Goal: Answer question/provide support: Share knowledge or assist other users

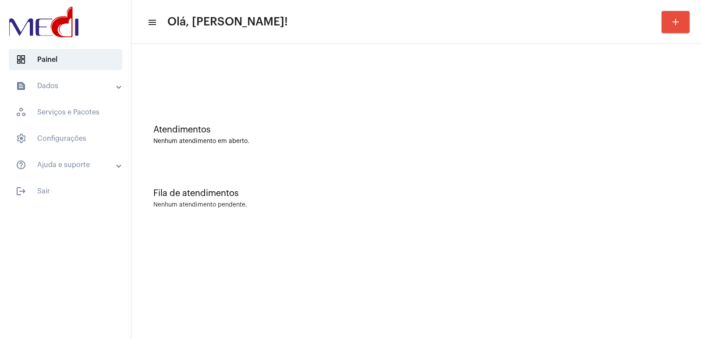
click at [357, 224] on div "Fila de atendimentos Nenhum atendimento pendente." at bounding box center [416, 193] width 561 height 63
click at [247, 338] on html "dashboard Painel text_snippet_outlined Dados history_outlined Histórico schedul…" at bounding box center [350, 169] width 701 height 339
click at [495, 157] on div "Atendimentos Nenhum atendimento em aberto." at bounding box center [416, 130] width 561 height 63
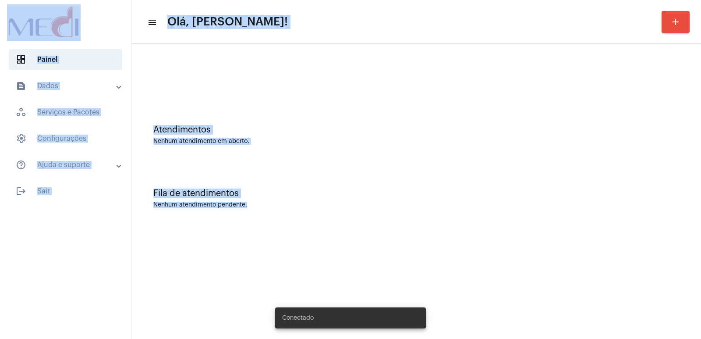
drag, startPoint x: 0, startPoint y: 3, endPoint x: 597, endPoint y: 223, distance: 636.5
click at [506, 273] on mat-sidenav-container "dashboard Painel text_snippet_outlined Dados history_outlined Histórico schedul…" at bounding box center [350, 169] width 701 height 339
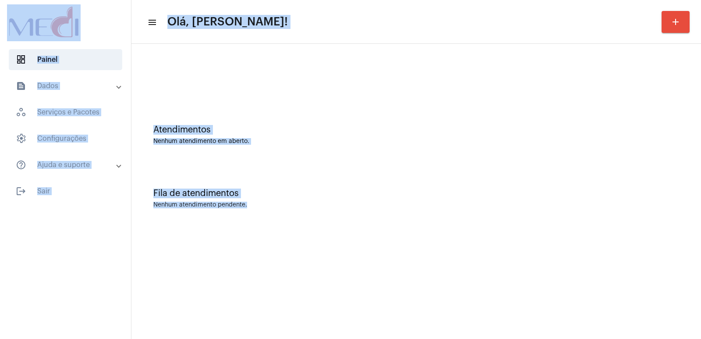
click at [0, 2] on div at bounding box center [65, 23] width 131 height 46
drag, startPoint x: 0, startPoint y: 2, endPoint x: 260, endPoint y: 207, distance: 330.8
click at [260, 207] on mat-sidenav-container "dashboard Painel text_snippet_outlined Dados history_outlined Histórico schedul…" at bounding box center [350, 169] width 701 height 339
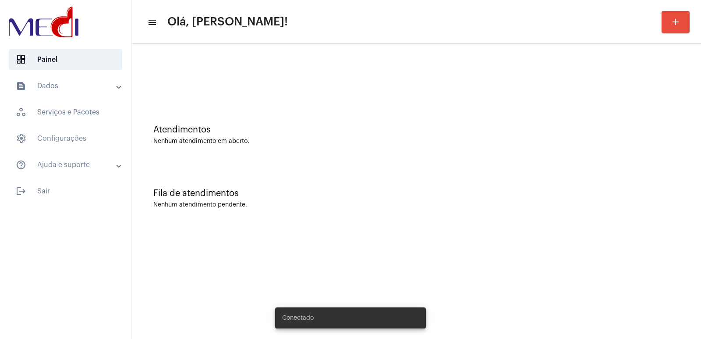
drag, startPoint x: 293, startPoint y: 218, endPoint x: 419, endPoint y: 235, distance: 126.5
click at [419, 235] on mat-sidenav-content "menu Olá, Vivian! add Atendimentos Nenhum atendimento em aberto. Fila de atendi…" at bounding box center [415, 169] width 569 height 339
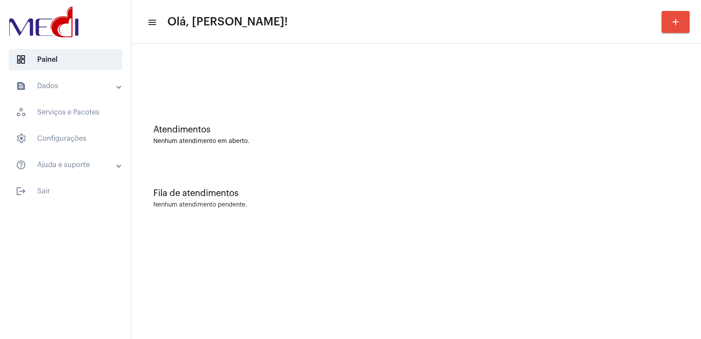
click at [463, 218] on div "Fila de atendimentos Nenhum atendimento pendente." at bounding box center [416, 193] width 561 height 63
click at [511, 183] on div "Fila de atendimentos Nenhum atendimento pendente." at bounding box center [416, 193] width 561 height 63
drag, startPoint x: 439, startPoint y: 155, endPoint x: 280, endPoint y: 55, distance: 188.0
click at [437, 153] on div "Atendimentos Nenhum atendimento em aberto." at bounding box center [416, 130] width 561 height 63
click at [420, 147] on div "Atendimentos Nenhum atendimento em aberto." at bounding box center [416, 130] width 561 height 63
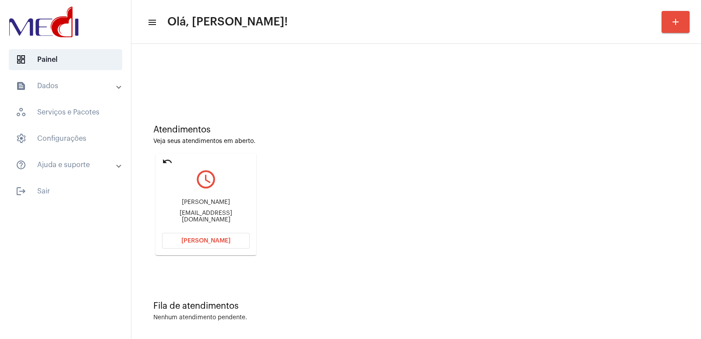
click at [193, 215] on div "calvinhoigor@gmail.com" at bounding box center [206, 216] width 88 height 13
copy mat-card-content "calvinhoigor@gmail.com Abrir Chamada"
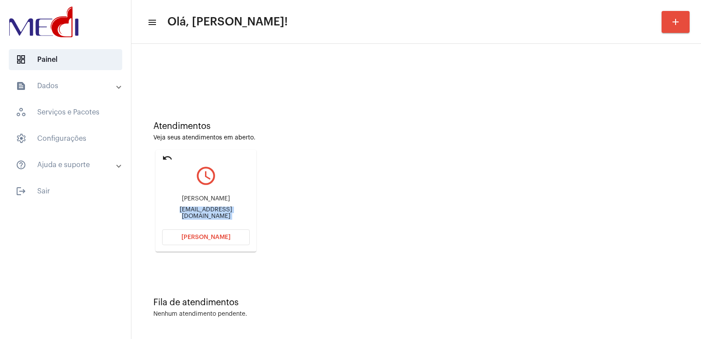
scroll to position [4, 0]
drag, startPoint x: 365, startPoint y: 323, endPoint x: 289, endPoint y: 286, distance: 84.8
click at [360, 319] on div "Fila de atendimentos Nenhum atendimento pendente." at bounding box center [416, 302] width 561 height 63
drag, startPoint x: 442, startPoint y: 193, endPoint x: 404, endPoint y: 198, distance: 38.8
click at [440, 193] on div "Atendimentos Veja seus atendimentos em aberto. undo query_builder Francisco cal…" at bounding box center [416, 183] width 561 height 176
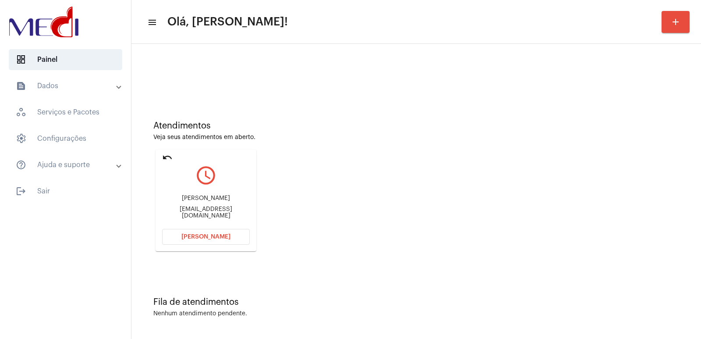
click at [219, 236] on span "[PERSON_NAME]" at bounding box center [205, 236] width 49 height 6
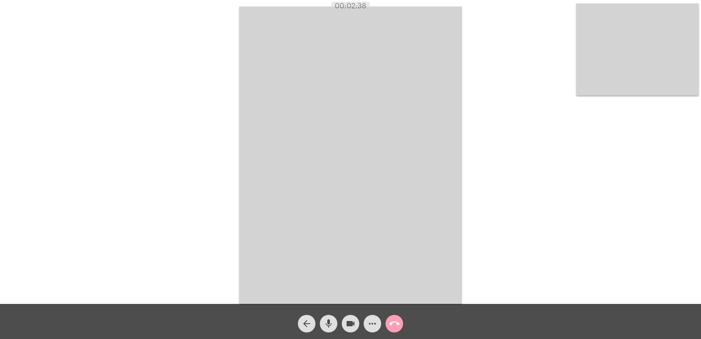
click at [395, 321] on mat-icon "call_end" at bounding box center [394, 323] width 11 height 11
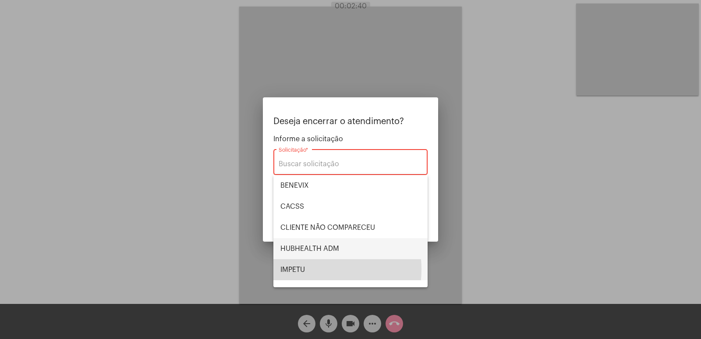
click at [299, 259] on span "IMPETU" at bounding box center [350, 269] width 140 height 21
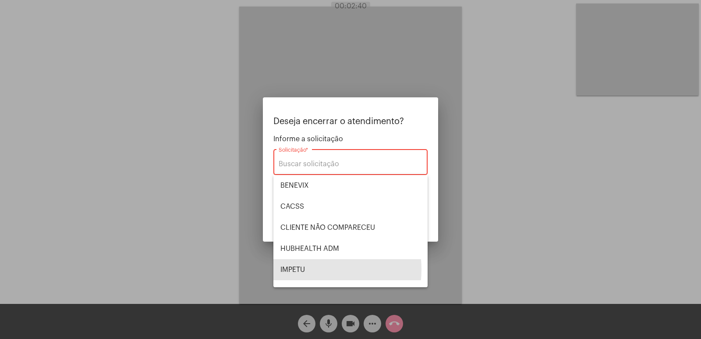
type input "IMPETU"
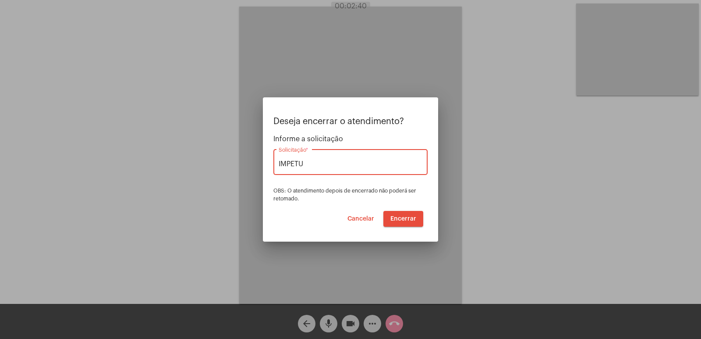
click at [406, 221] on span "Encerrar" at bounding box center [403, 218] width 26 height 6
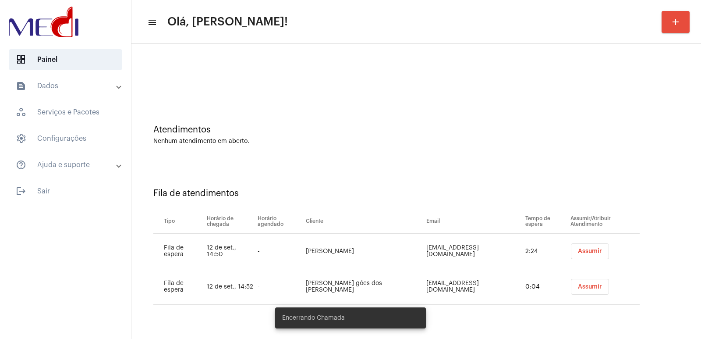
click at [587, 246] on button "Assumir" at bounding box center [590, 251] width 38 height 16
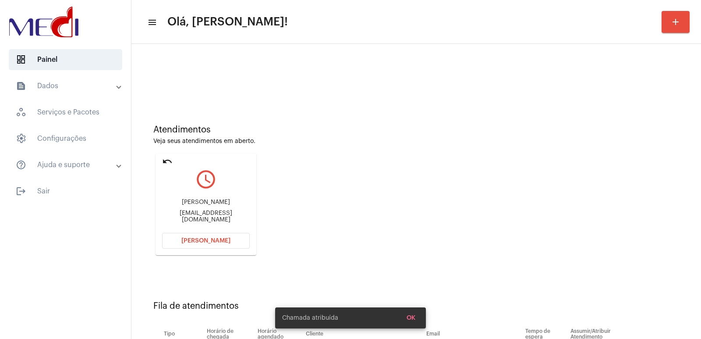
click at [207, 212] on div "Daniela Danielamattos@forteprotecoes.com" at bounding box center [206, 210] width 88 height 39
copy mat-card-content "Danielamattos@forteprotecoes.com Abrir Chamada"
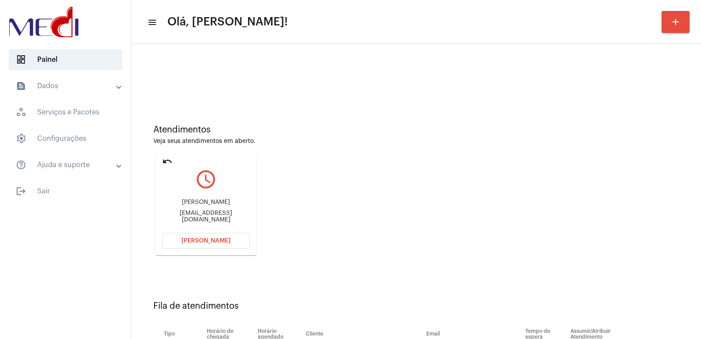
click at [210, 212] on div "Daniela Danielamattos@forteprotecoes.com" at bounding box center [206, 210] width 88 height 39
drag, startPoint x: 210, startPoint y: 209, endPoint x: 210, endPoint y: 203, distance: 5.7
click at [210, 205] on div "Daniela Danielamattos@forteprotecoes.com" at bounding box center [206, 210] width 88 height 39
click at [210, 203] on div "Daniela" at bounding box center [206, 202] width 88 height 7
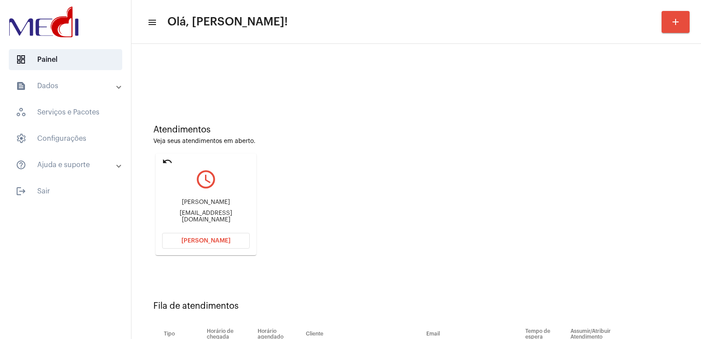
click at [210, 203] on div "Daniela" at bounding box center [206, 202] width 88 height 7
copy div "Daniela"
click at [234, 229] on div "Daniela Danielamattos@forteprotecoes.com" at bounding box center [206, 210] width 88 height 39
click at [230, 236] on button "Abrir Chamada" at bounding box center [206, 241] width 88 height 16
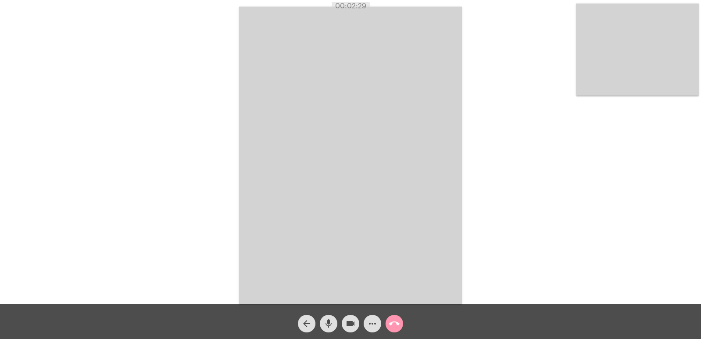
click at [390, 272] on video at bounding box center [350, 155] width 222 height 297
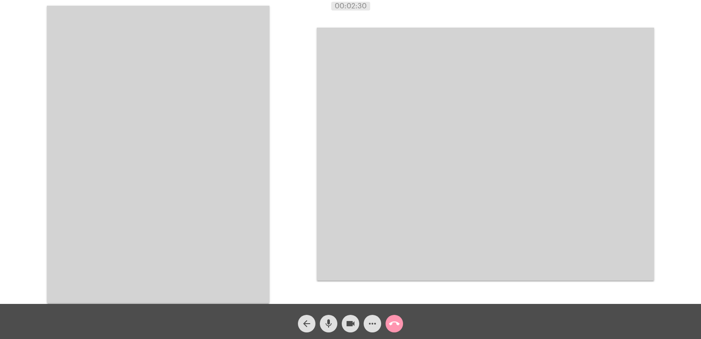
click at [150, 163] on video at bounding box center [158, 154] width 222 height 297
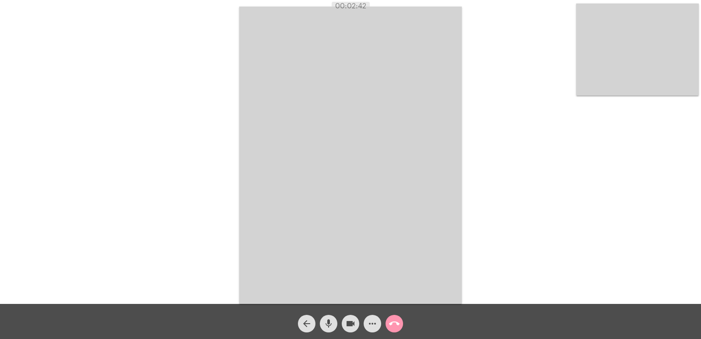
drag, startPoint x: 370, startPoint y: 203, endPoint x: 175, endPoint y: 183, distance: 195.4
click at [175, 183] on div "Acessando Câmera e Microfone..." at bounding box center [350, 153] width 699 height 303
click at [395, 324] on mat-icon "call_end" at bounding box center [394, 323] width 11 height 11
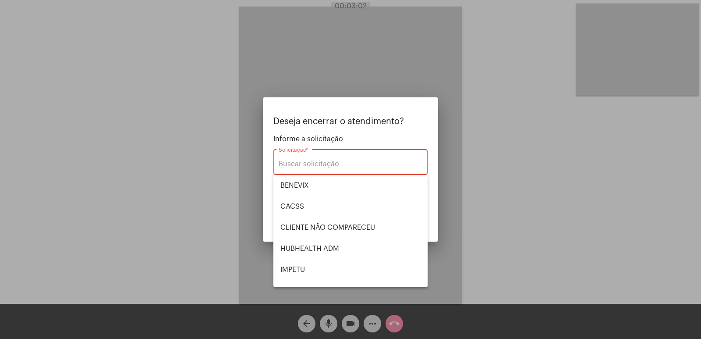
scroll to position [182, 0]
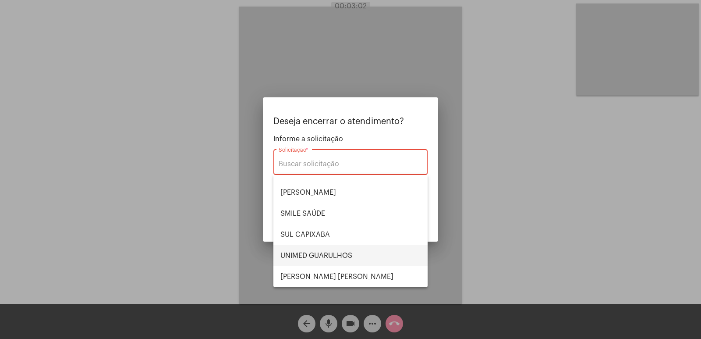
click at [320, 252] on span "UNIMED GUARULHOS" at bounding box center [350, 255] width 140 height 21
type input "UNIMED GUARULHOS"
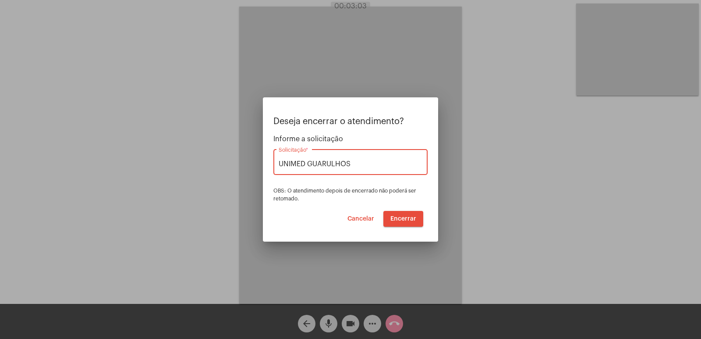
click at [402, 219] on span "Encerrar" at bounding box center [403, 218] width 26 height 6
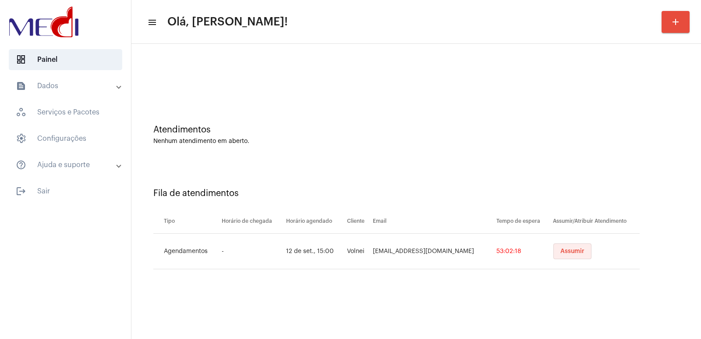
click at [569, 252] on span "Assumir" at bounding box center [572, 251] width 24 height 6
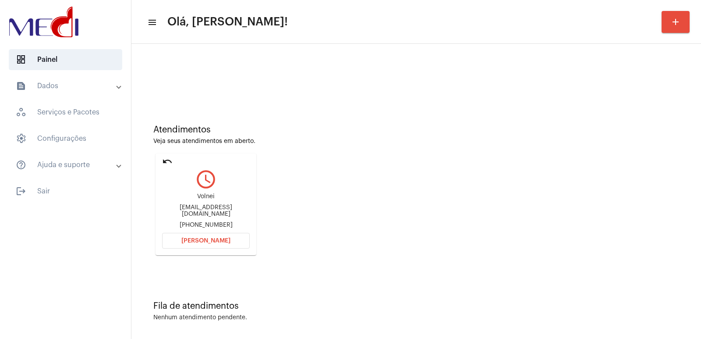
drag, startPoint x: 194, startPoint y: 218, endPoint x: 200, endPoint y: 212, distance: 8.4
click at [199, 214] on div "Volnei [EMAIL_ADDRESS][DOMAIN_NAME] [PHONE_NUMBER]" at bounding box center [206, 210] width 88 height 39
click at [200, 212] on div "[EMAIL_ADDRESS][DOMAIN_NAME]" at bounding box center [206, 210] width 88 height 13
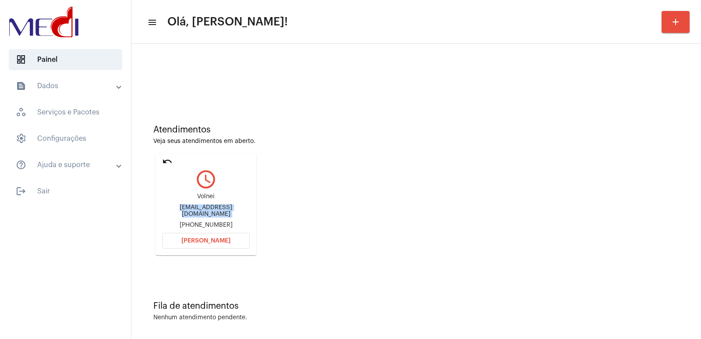
copy div "[EMAIL_ADDRESS][DOMAIN_NAME]"
click at [212, 234] on button "[PERSON_NAME]" at bounding box center [206, 241] width 88 height 16
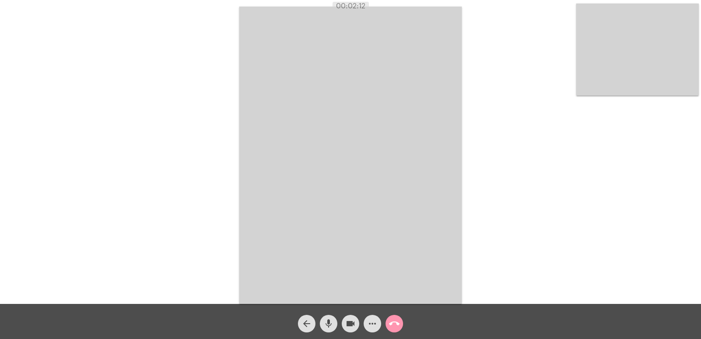
click at [397, 324] on mat-icon "call_end" at bounding box center [394, 323] width 11 height 11
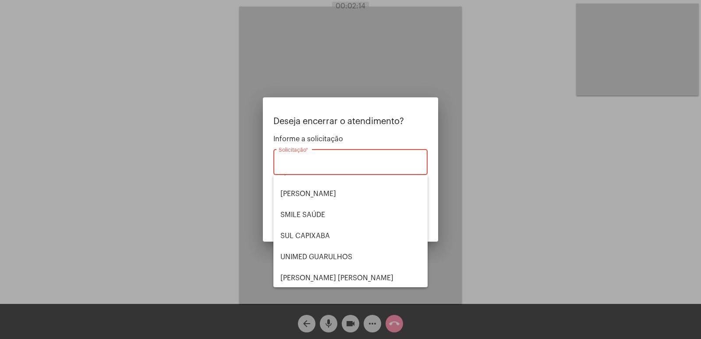
scroll to position [7, 0]
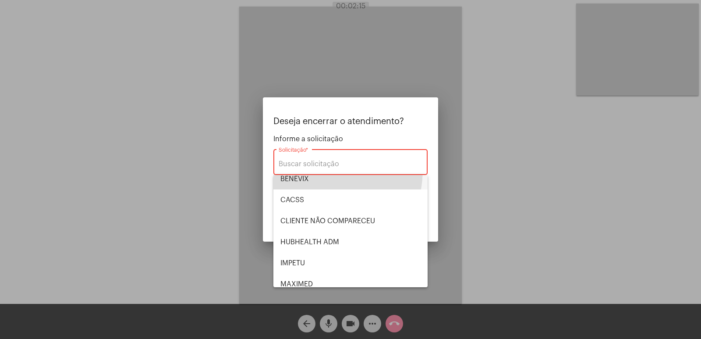
click at [296, 175] on span "BENEVIX" at bounding box center [350, 178] width 140 height 21
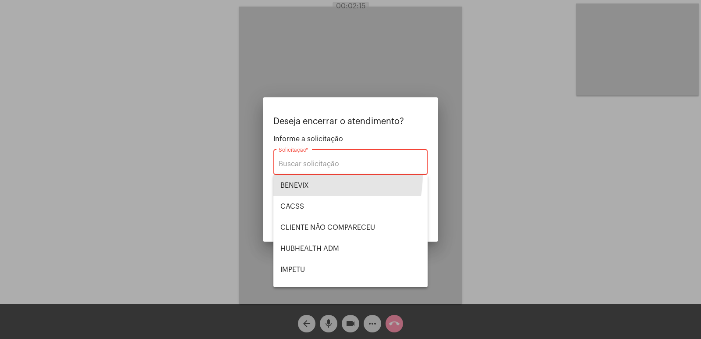
type input "BENEVIX"
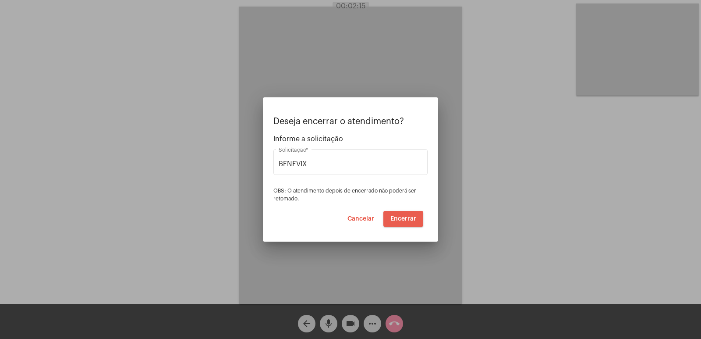
click at [413, 217] on span "Encerrar" at bounding box center [403, 218] width 26 height 6
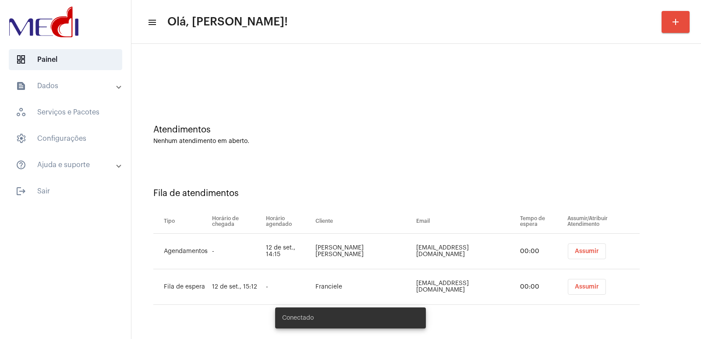
click at [581, 255] on button "Assumir" at bounding box center [587, 251] width 38 height 16
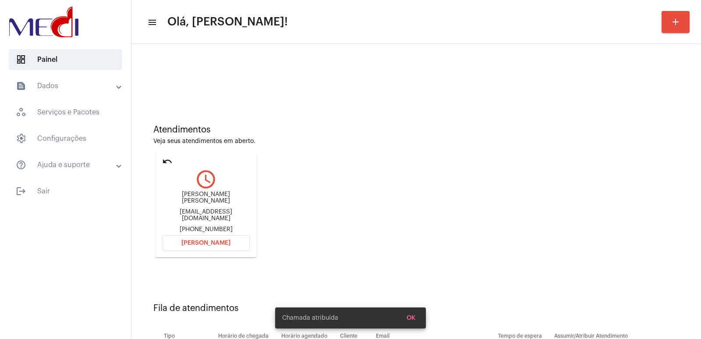
click at [201, 201] on div "Lucas Battisti Piva" at bounding box center [206, 197] width 88 height 13
copy div "Lucas Battisti Piva"
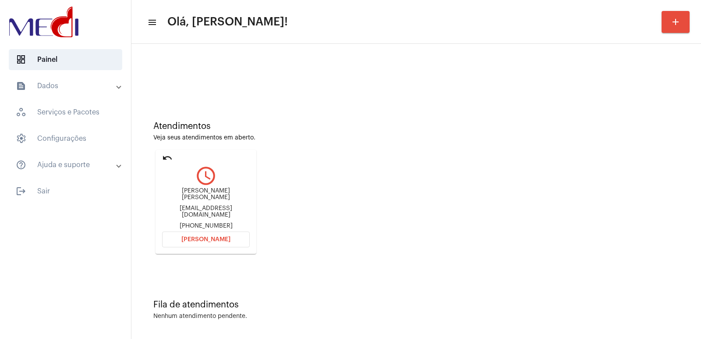
scroll to position [4, 0]
click at [200, 195] on div "Lucas Battisti Piva" at bounding box center [206, 193] width 88 height 13
click at [206, 236] on span "Abrir Chamada" at bounding box center [205, 239] width 49 height 6
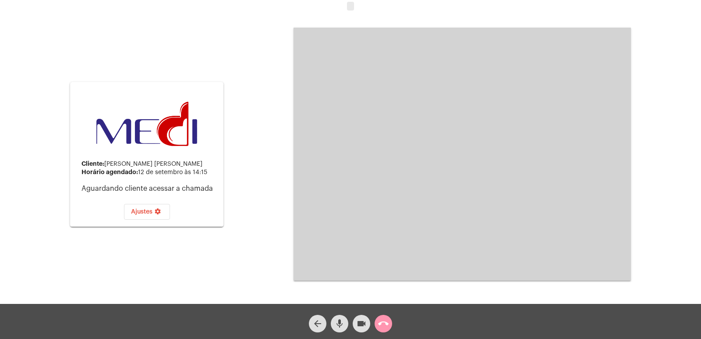
click at [374, 324] on div "call_end" at bounding box center [383, 321] width 22 height 22
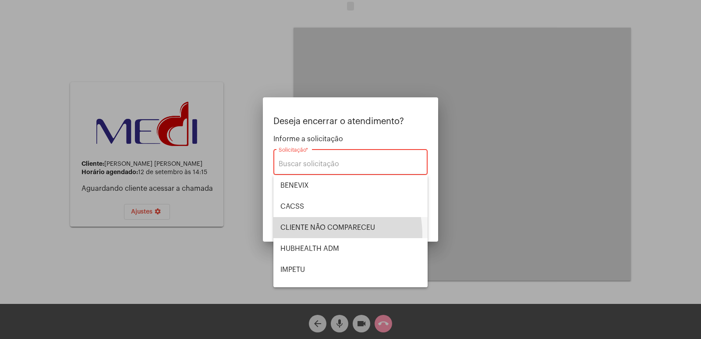
click at [310, 235] on span "CLIENTE NÃO COMPARECEU" at bounding box center [350, 227] width 140 height 21
type input "CLIENTE NÃO COMPARECEU"
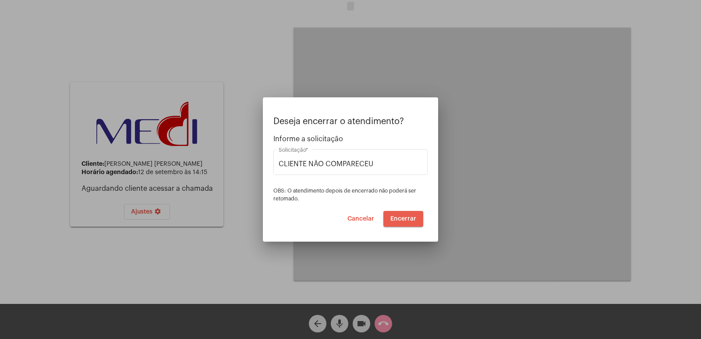
click at [390, 219] on button "Encerrar" at bounding box center [403, 219] width 40 height 16
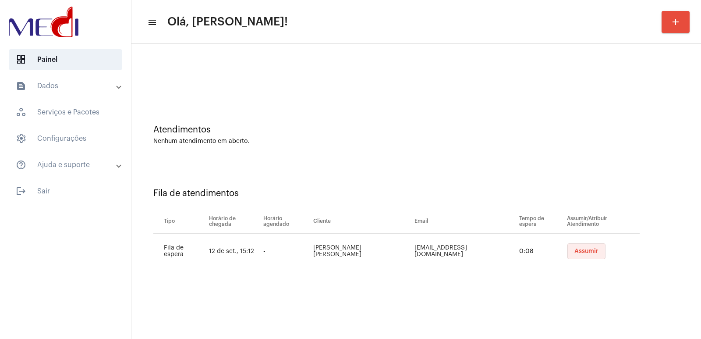
click at [580, 252] on span "Assumir" at bounding box center [586, 251] width 24 height 6
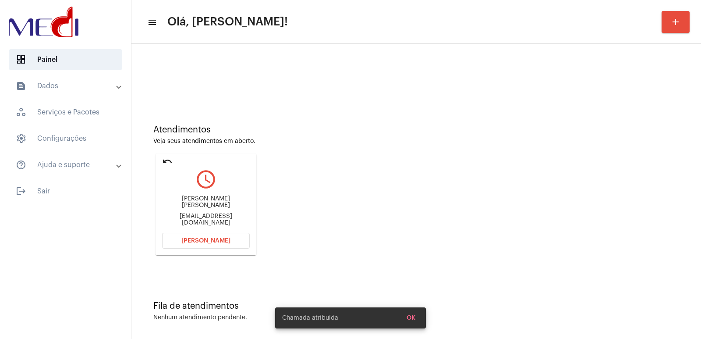
click at [202, 207] on div "Arthur Santos Gois" at bounding box center [206, 201] width 88 height 13
copy div "Arthur Santos Gois"
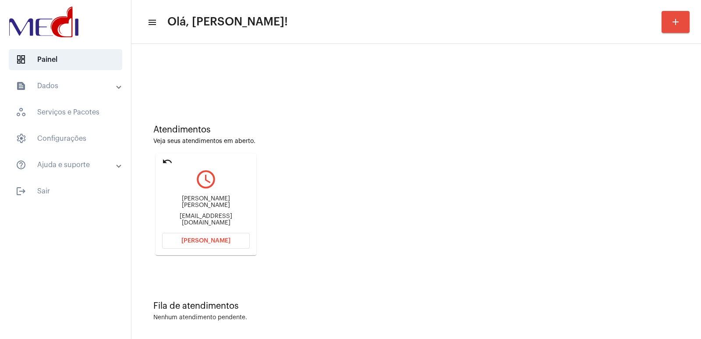
click at [211, 243] on span "Abrir Chamada" at bounding box center [205, 240] width 49 height 6
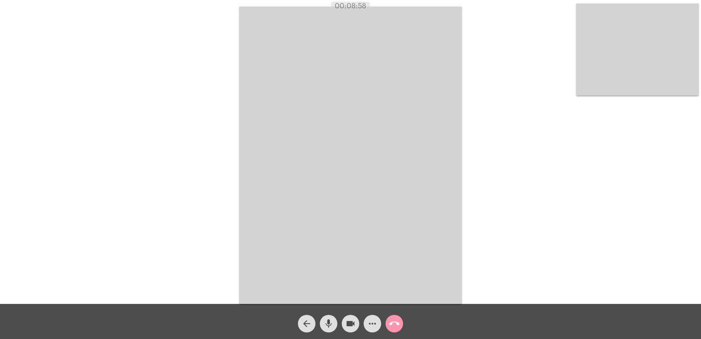
click at [393, 322] on mat-icon "call_end" at bounding box center [394, 323] width 11 height 11
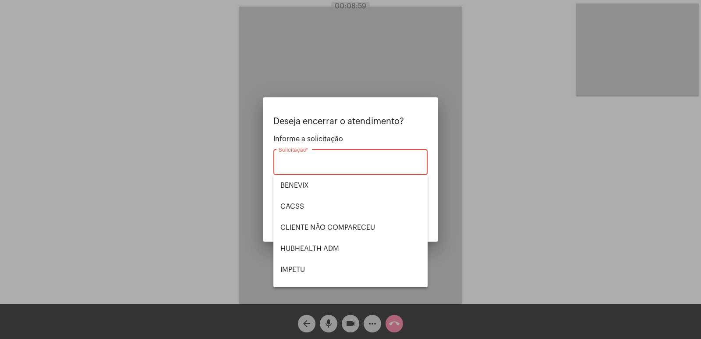
scroll to position [182, 0]
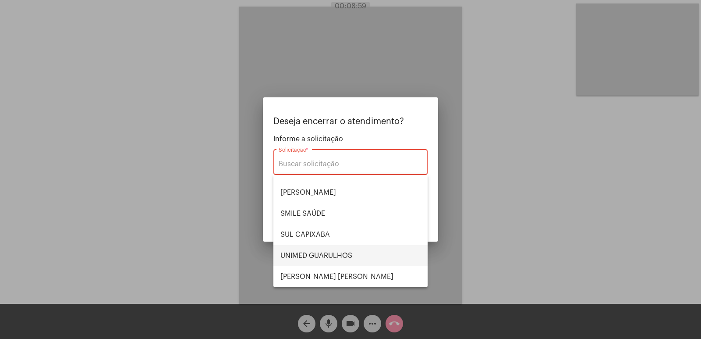
click at [328, 247] on span "UNIMED GUARULHOS" at bounding box center [350, 255] width 140 height 21
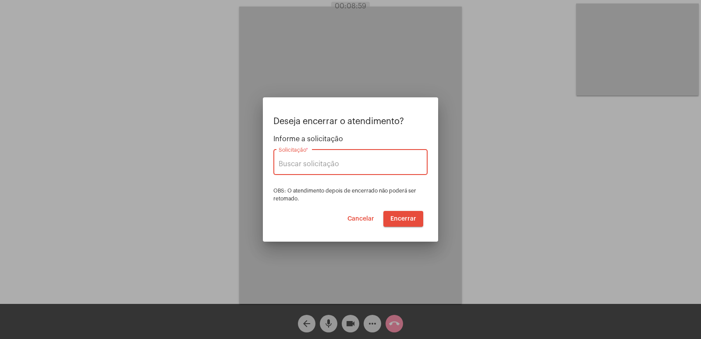
type input "UNIMED GUARULHOS"
click at [403, 218] on span "Encerrar" at bounding box center [403, 218] width 26 height 6
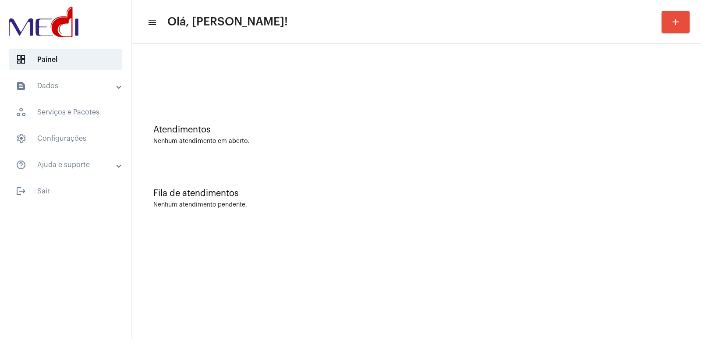
click at [507, 336] on mat-sidenav-content "menu Olá, [PERSON_NAME]! add Atendimentos Nenhum atendimento em aberto. Fila de…" at bounding box center [415, 169] width 569 height 339
click at [517, 164] on div "Atendimentos Nenhum atendimento em aberto. Fila de atendimentos Nenhum atendime…" at bounding box center [416, 136] width 561 height 177
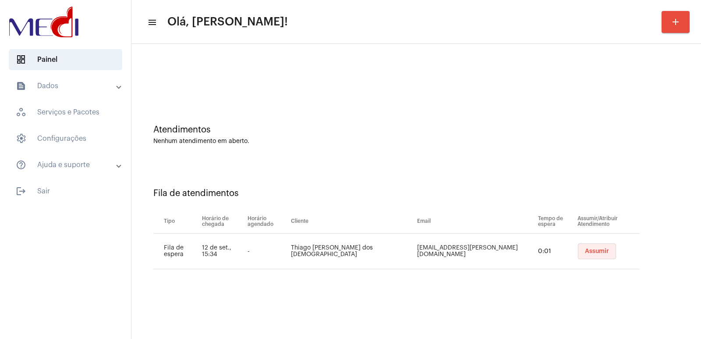
click at [585, 254] on span "Assumir" at bounding box center [597, 251] width 24 height 6
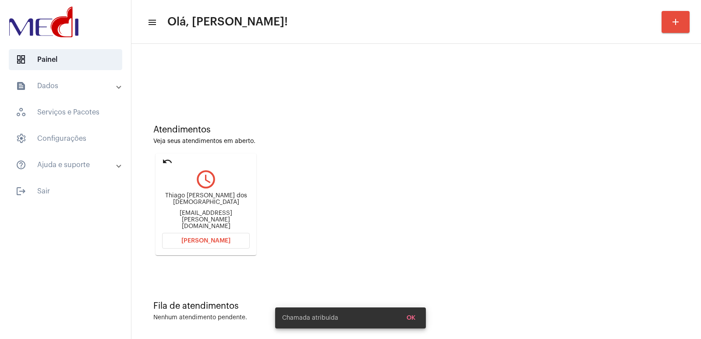
click at [199, 204] on div "Thiago José Coelho dos santo" at bounding box center [206, 198] width 88 height 13
click at [199, 205] on div "Thiago José Coelho dos santo" at bounding box center [206, 198] width 88 height 13
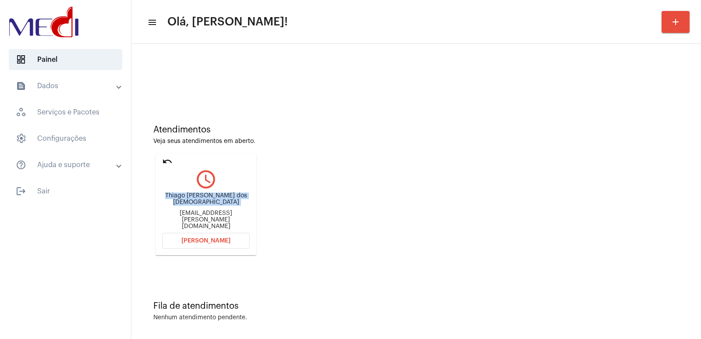
copy div "Thiago José Coelho dos santo"
click at [198, 233] on button "Abrir Chamada" at bounding box center [206, 241] width 88 height 16
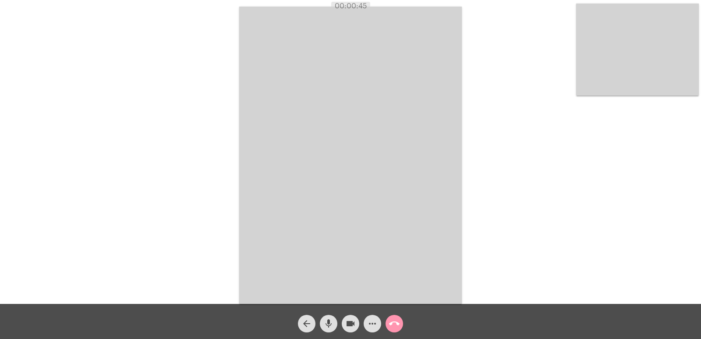
click at [637, 53] on video at bounding box center [637, 50] width 123 height 92
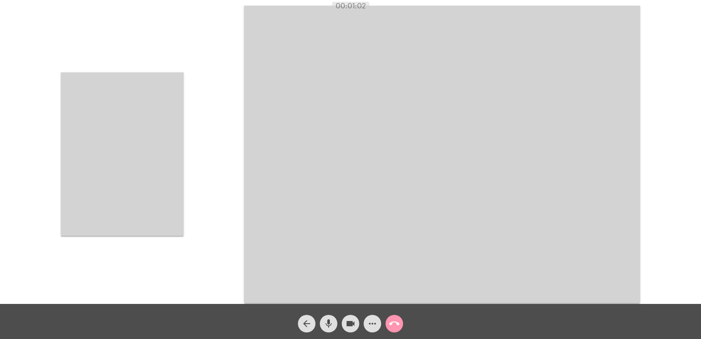
click at [153, 198] on video at bounding box center [122, 153] width 123 height 163
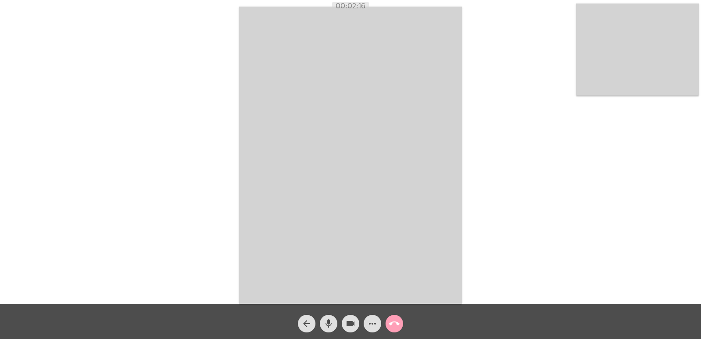
click at [398, 321] on mat-icon "call_end" at bounding box center [394, 323] width 11 height 11
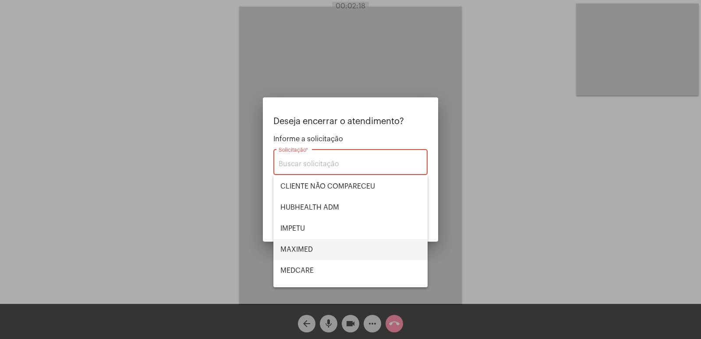
scroll to position [44, 0]
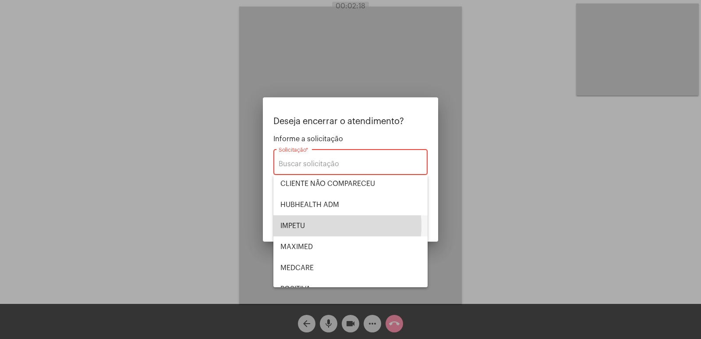
click at [317, 226] on span "IMPETU" at bounding box center [350, 225] width 140 height 21
type input "IMPETU"
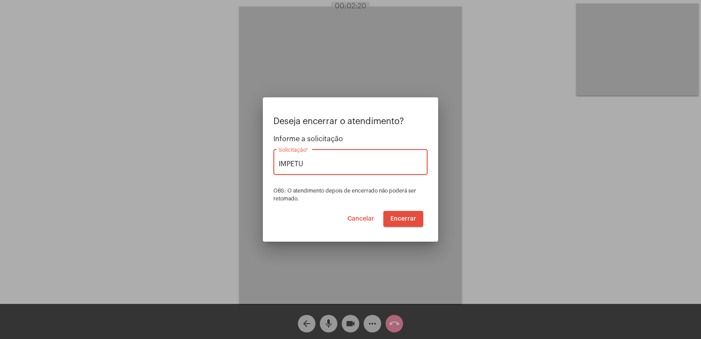
click at [413, 221] on span "Encerrar" at bounding box center [403, 218] width 26 height 6
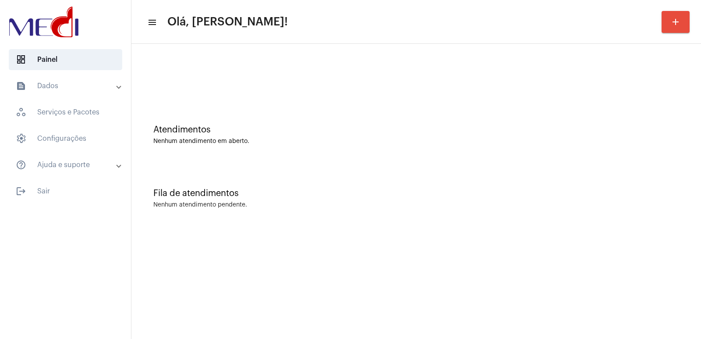
click at [258, 201] on div "Fila de atendimentos Nenhum atendimento pendente." at bounding box center [416, 193] width 561 height 63
click at [578, 172] on div "Fila de atendimentos Nenhum atendimento pendente." at bounding box center [416, 193] width 561 height 63
click at [626, 154] on div "Atendimentos Nenhum atendimento em aberto." at bounding box center [416, 130] width 561 height 63
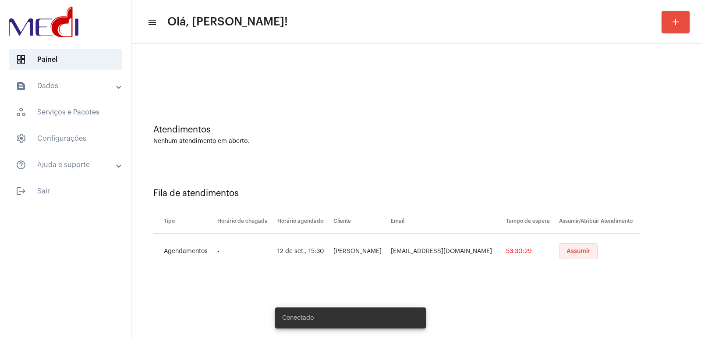
click at [590, 255] on button "Assumir" at bounding box center [578, 251] width 38 height 16
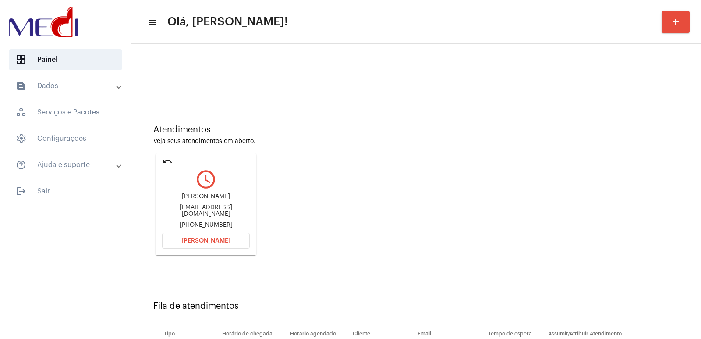
click at [459, 275] on div "Fila de atendimentos Tipo Horário de chegada Horário agendado Cliente Email Tem…" at bounding box center [416, 338] width 561 height 126
click at [224, 194] on div "[PERSON_NAME]" at bounding box center [206, 196] width 88 height 7
copy div "[PERSON_NAME]"
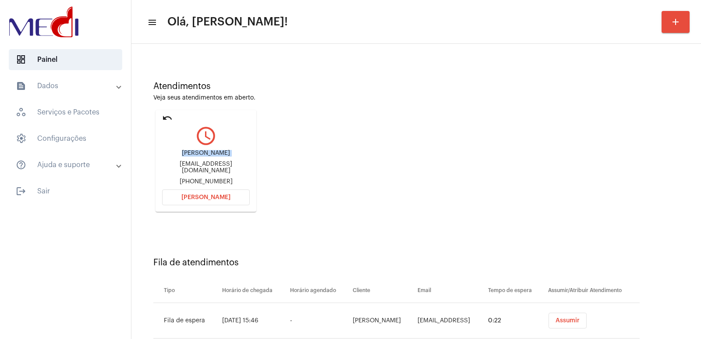
scroll to position [67, 0]
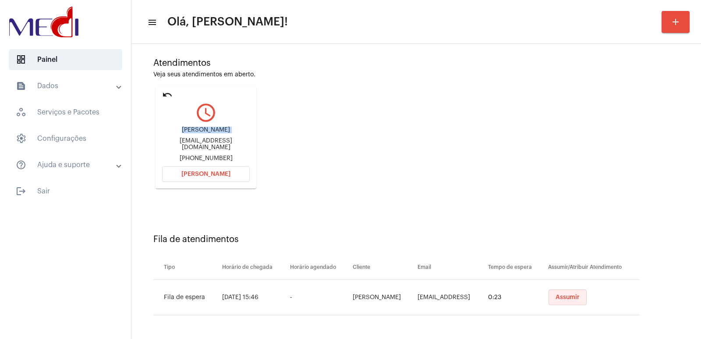
click at [571, 293] on button "Assumir" at bounding box center [567, 297] width 38 height 16
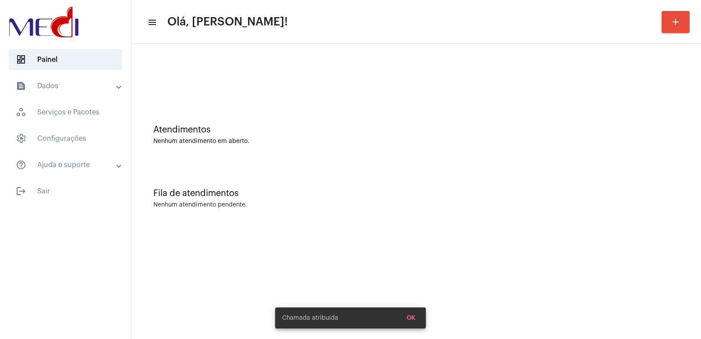
scroll to position [0, 0]
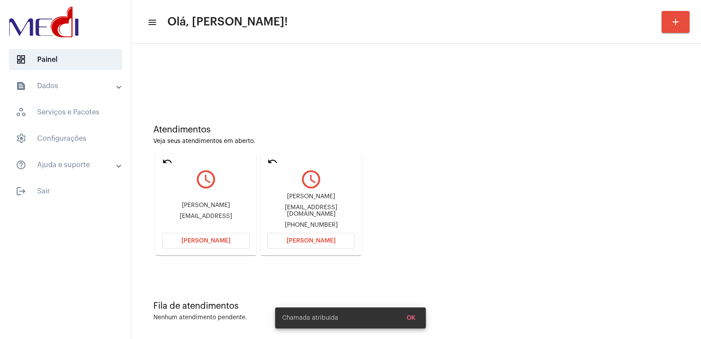
click at [268, 164] on mat-icon "undo" at bounding box center [272, 161] width 11 height 11
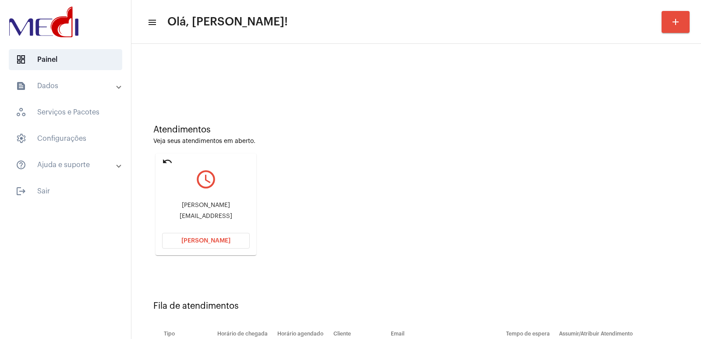
click at [206, 202] on div "Francisco das chagas Amorim silva" at bounding box center [206, 205] width 88 height 7
copy div "Francisco das chagas Amorim silva"
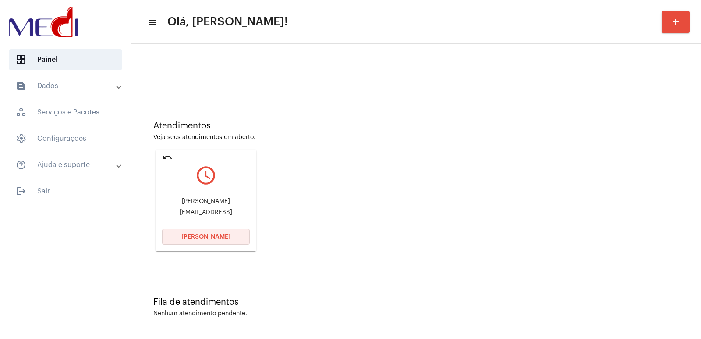
click at [243, 230] on button "Abrir Chamada" at bounding box center [206, 237] width 88 height 16
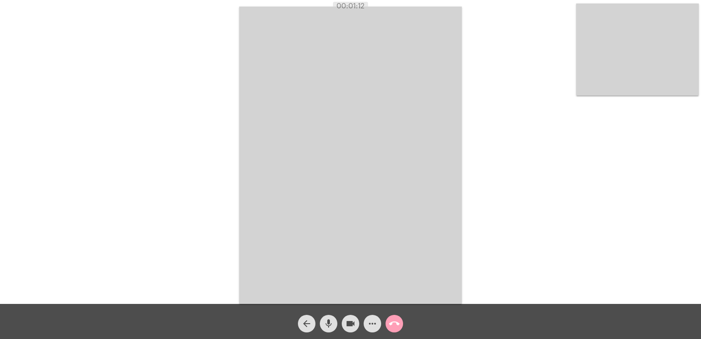
click at [395, 321] on mat-icon "call_end" at bounding box center [394, 323] width 11 height 11
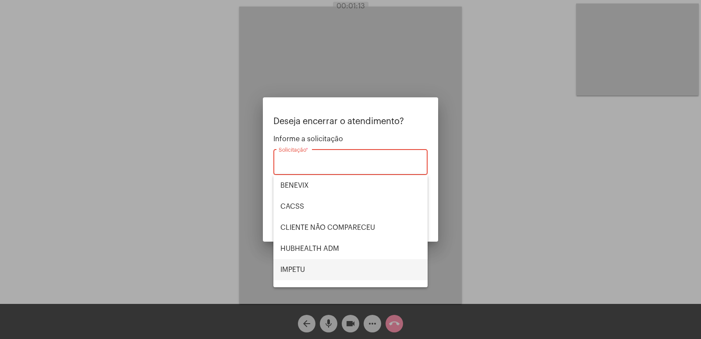
scroll to position [44, 0]
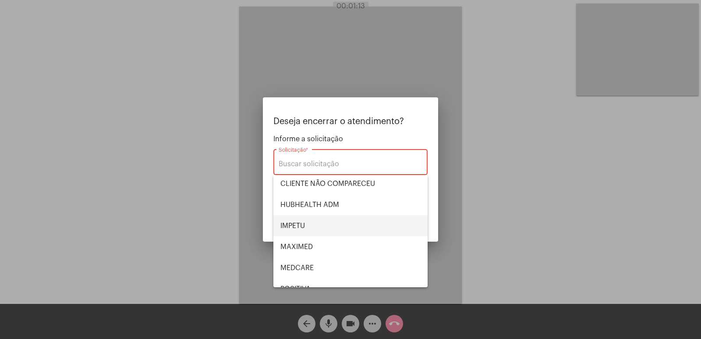
click at [336, 225] on span "IMPETU" at bounding box center [350, 225] width 140 height 21
type input "IMPETU"
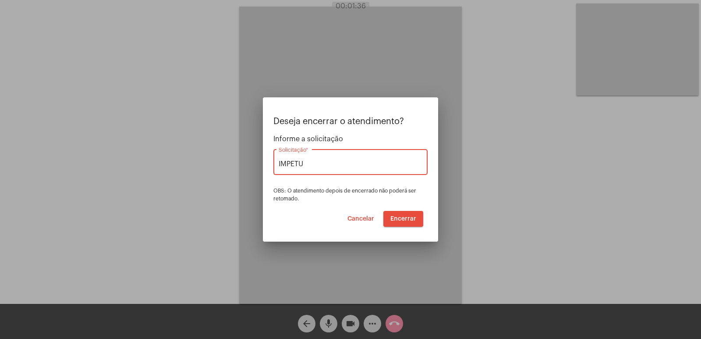
click at [408, 220] on span "Encerrar" at bounding box center [403, 218] width 26 height 6
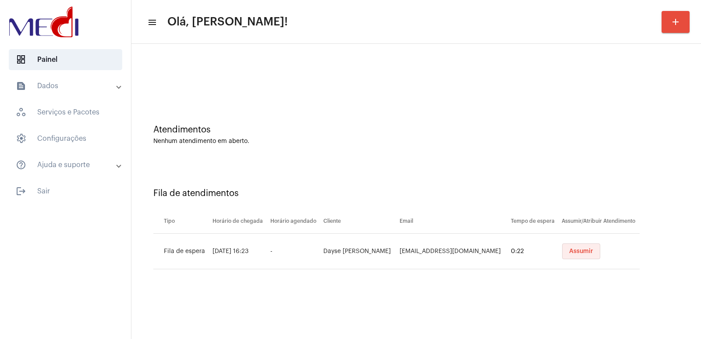
click at [587, 254] on span "Assumir" at bounding box center [581, 251] width 24 height 6
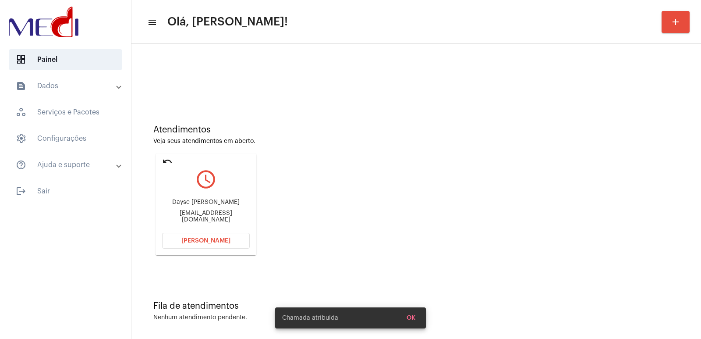
click at [182, 201] on div "Dayse [PERSON_NAME] Borba [EMAIL_ADDRESS][DOMAIN_NAME]" at bounding box center [206, 210] width 88 height 39
copy div "Dayse [PERSON_NAME]"
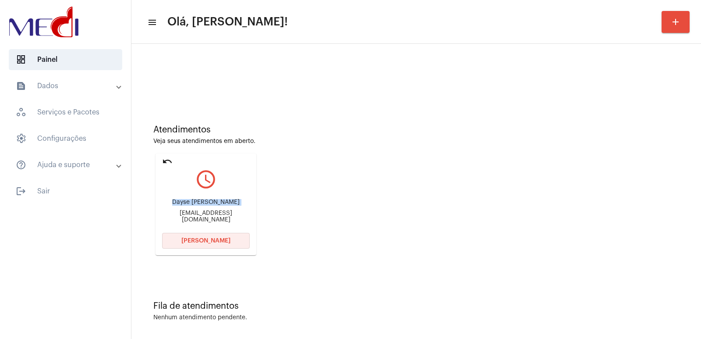
click at [218, 237] on span "[PERSON_NAME]" at bounding box center [205, 240] width 49 height 6
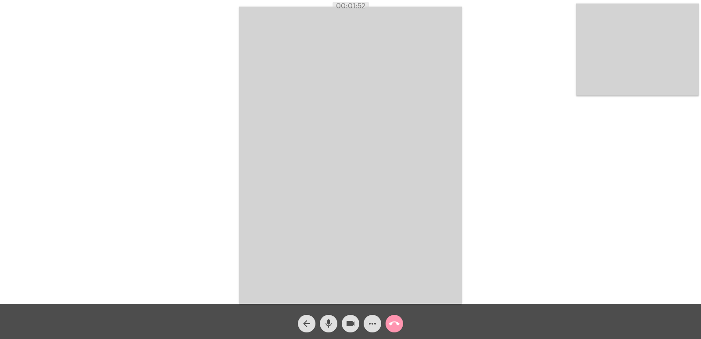
click at [594, 65] on video at bounding box center [637, 50] width 123 height 92
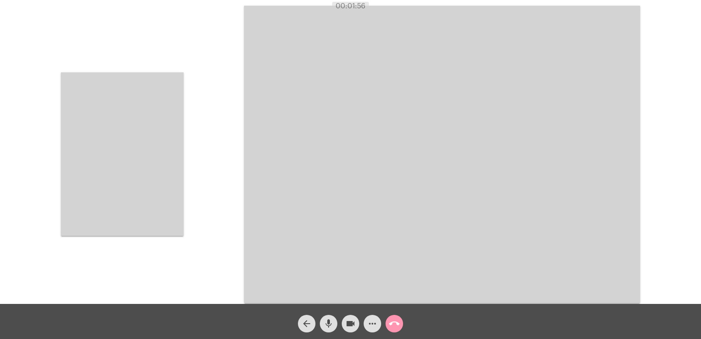
click at [253, 155] on video at bounding box center [442, 154] width 396 height 297
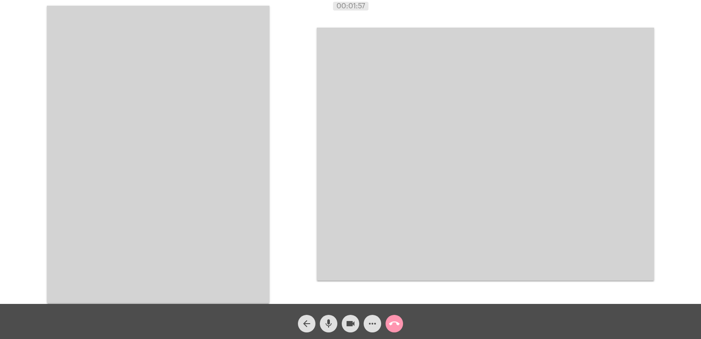
click at [224, 224] on video at bounding box center [158, 154] width 222 height 297
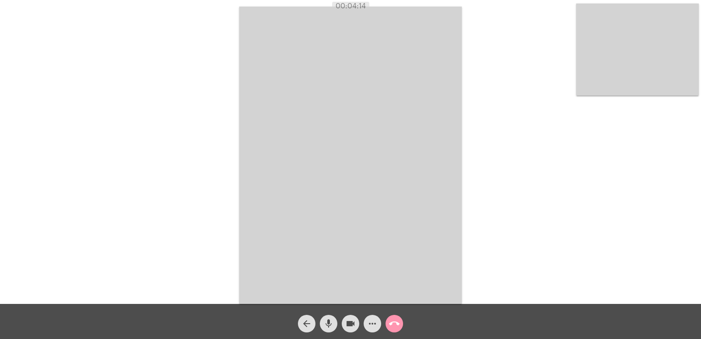
click at [401, 323] on button "call_end" at bounding box center [394, 323] width 18 height 18
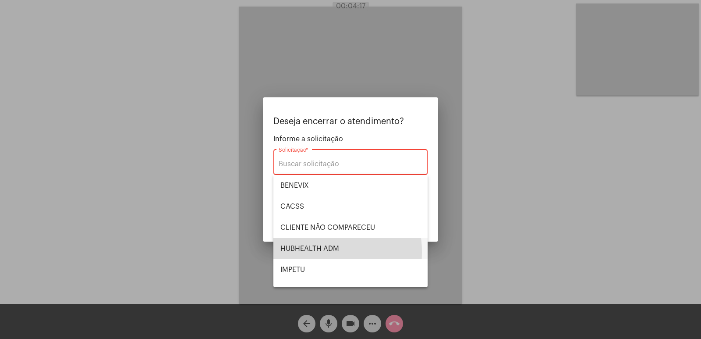
click at [300, 252] on span "HUBHEALTH ADM" at bounding box center [350, 248] width 140 height 21
type input "HUBHEALTH ADM"
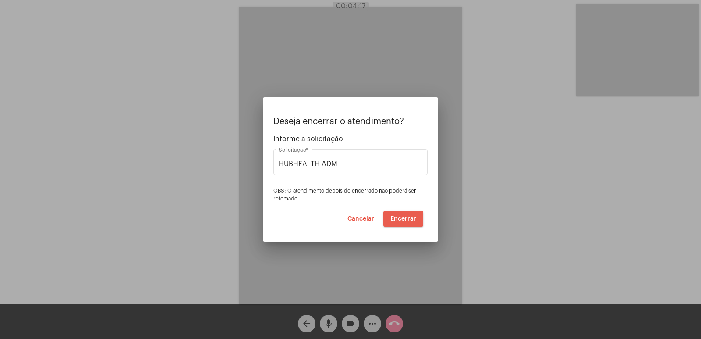
click at [408, 220] on span "Encerrar" at bounding box center [403, 218] width 26 height 6
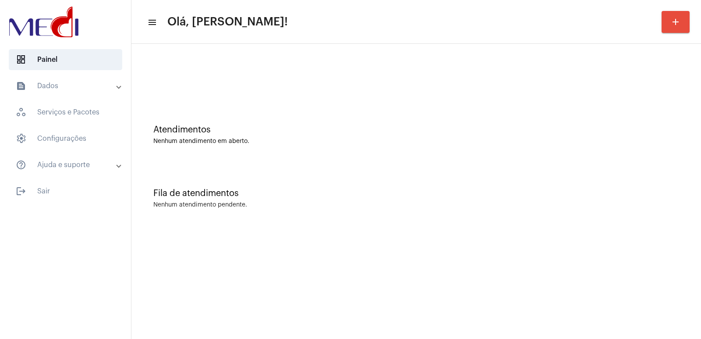
click at [540, 225] on div "Fila de atendimentos Nenhum atendimento pendente." at bounding box center [416, 193] width 561 height 63
drag, startPoint x: 240, startPoint y: 1, endPoint x: 309, endPoint y: -38, distance: 79.8
click at [309, 0] on html "dashboard Painel text_snippet_outlined Dados history_outlined Histórico schedul…" at bounding box center [350, 169] width 701 height 339
click at [700, 99] on div "Atendimentos Nenhum atendimento em aberto. Fila de atendimentos Nenhum atendime…" at bounding box center [415, 137] width 569 height 186
drag, startPoint x: 683, startPoint y: 119, endPoint x: 675, endPoint y: 337, distance: 218.2
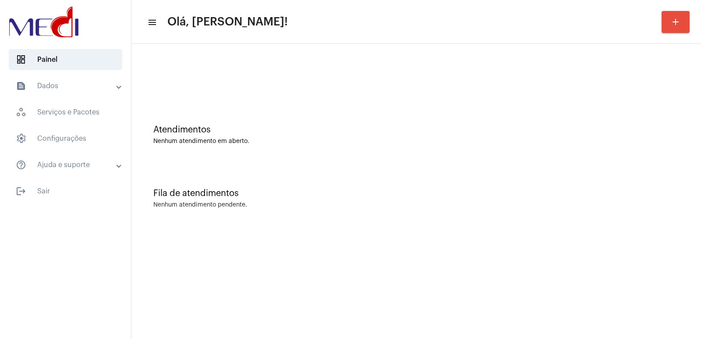
click at [437, 200] on div "Fila de atendimentos Nenhum atendimento pendente." at bounding box center [416, 193] width 561 height 63
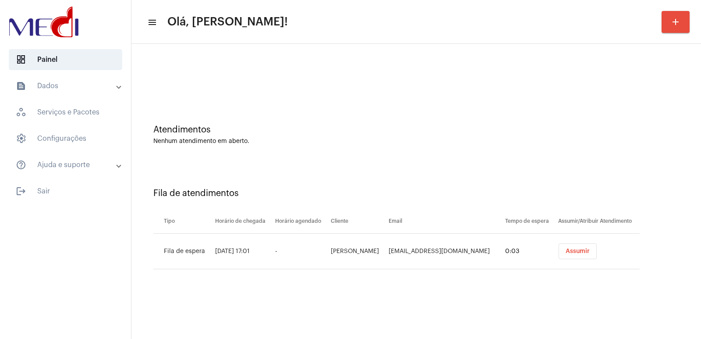
click at [574, 248] on span "Assumir" at bounding box center [577, 251] width 24 height 6
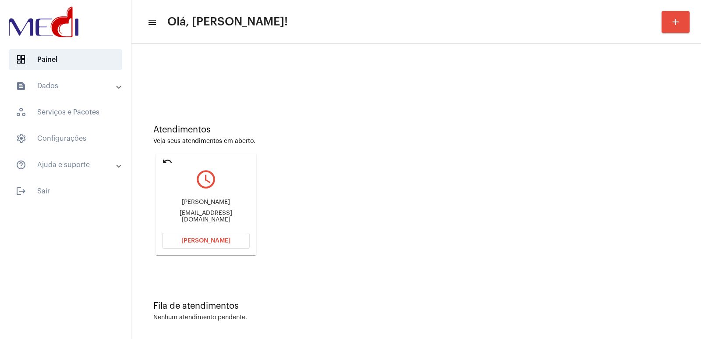
click at [215, 201] on div "Adriano Galvão da Silva adrianonunes225@gmail.com" at bounding box center [206, 210] width 88 height 39
copy div "Adriano Galvão da Silva"
click at [210, 237] on span "Abrir Chamada" at bounding box center [205, 240] width 49 height 6
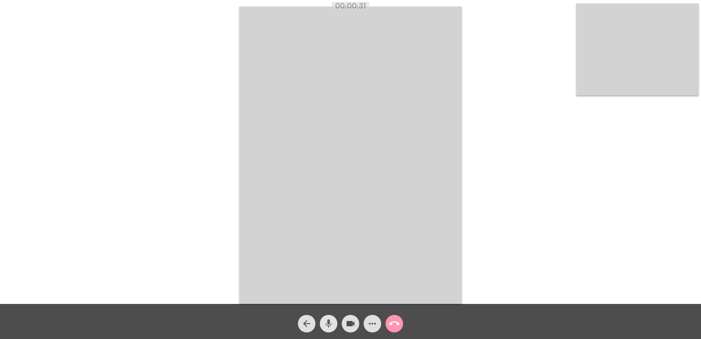
click at [328, 322] on mat-icon "mic" at bounding box center [328, 323] width 11 height 11
click at [346, 324] on mat-icon "videocam" at bounding box center [350, 323] width 11 height 11
click at [325, 328] on mat-icon "mic_off" at bounding box center [328, 323] width 11 height 11
click at [355, 322] on mat-icon "videocam_off" at bounding box center [350, 323] width 11 height 11
click at [394, 325] on mat-icon "call_end" at bounding box center [394, 323] width 11 height 11
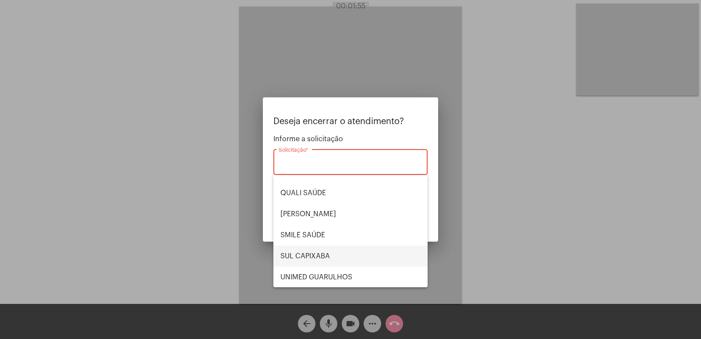
scroll to position [182, 0]
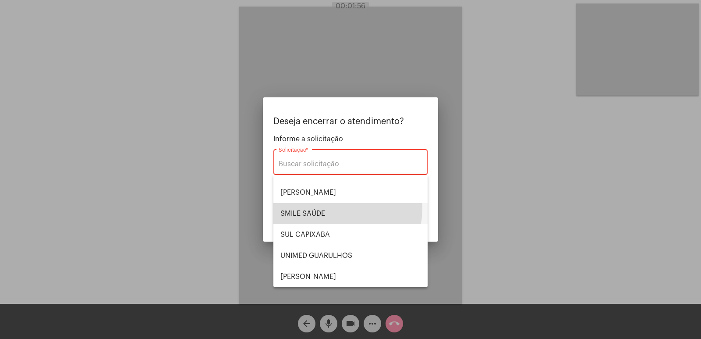
click at [310, 206] on span "SMILE SAÚDE" at bounding box center [350, 213] width 140 height 21
type input "SMILE SAÚDE"
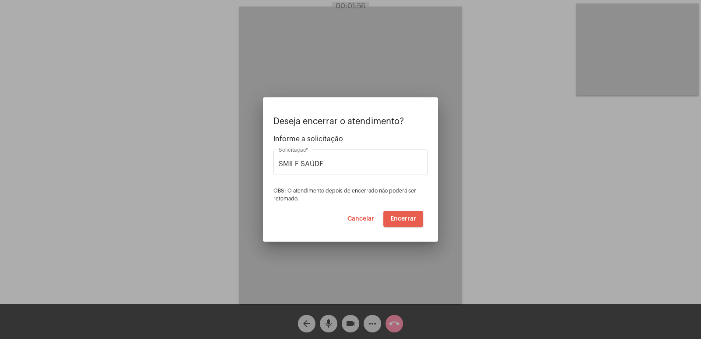
click at [387, 215] on button "Encerrar" at bounding box center [403, 219] width 40 height 16
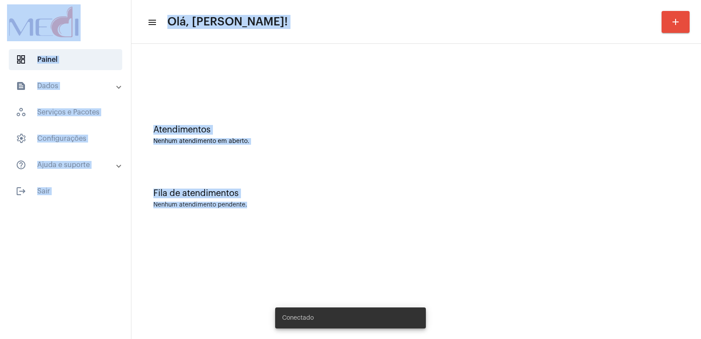
drag, startPoint x: 0, startPoint y: 0, endPoint x: 334, endPoint y: 227, distance: 404.1
click at [334, 227] on mat-sidenav-container "dashboard Painel text_snippet_outlined Dados history_outlined Histórico schedul…" at bounding box center [350, 169] width 701 height 339
click at [377, 174] on div "Fila de atendimentos Nenhum atendimento pendente." at bounding box center [416, 193] width 561 height 63
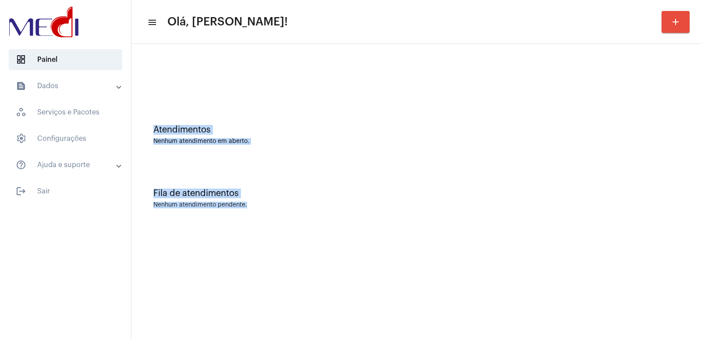
drag, startPoint x: 268, startPoint y: 217, endPoint x: 396, endPoint y: 252, distance: 132.9
click at [396, 252] on mat-sidenav-content "menu Olá, Vivian! add Atendimentos Nenhum atendimento em aberto. Fila de atendi…" at bounding box center [415, 169] width 569 height 339
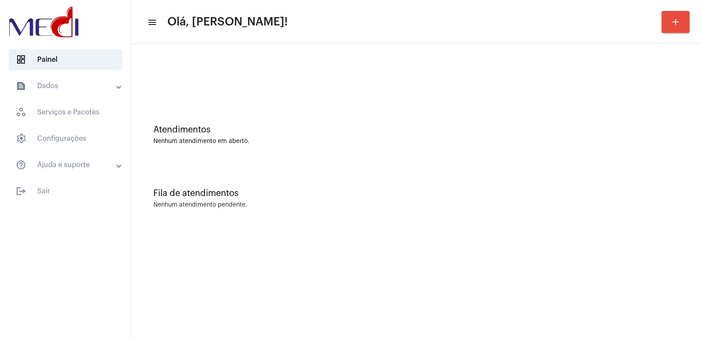
click at [396, 251] on mat-sidenav-content "menu Olá, Vivian! add Atendimentos Nenhum atendimento em aberto. Fila de atendi…" at bounding box center [415, 169] width 569 height 339
drag, startPoint x: 308, startPoint y: 194, endPoint x: 267, endPoint y: 176, distance: 44.5
click at [306, 192] on div "Fila de atendimentos" at bounding box center [416, 193] width 526 height 10
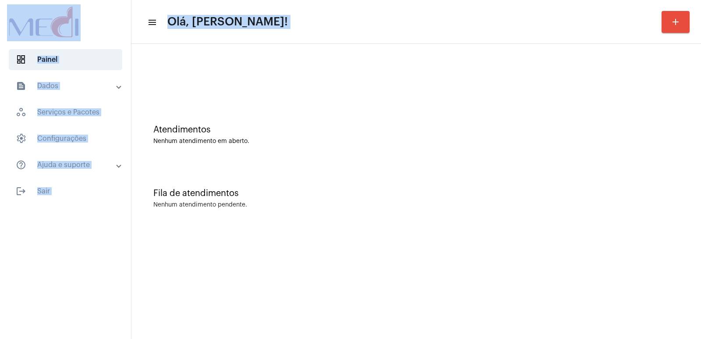
drag, startPoint x: 0, startPoint y: 9, endPoint x: 376, endPoint y: 288, distance: 467.7
click at [376, 288] on mat-sidenav-container "dashboard Painel text_snippet_outlined Dados history_outlined Histórico schedul…" at bounding box center [350, 169] width 701 height 339
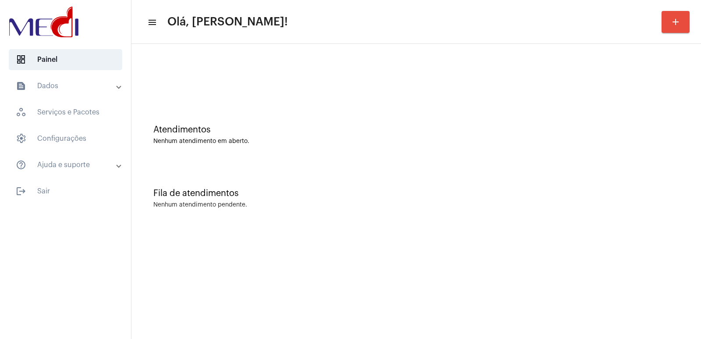
click at [307, 190] on div "Fila de atendimentos" at bounding box center [416, 193] width 526 height 10
drag, startPoint x: 449, startPoint y: 263, endPoint x: 455, endPoint y: 262, distance: 6.2
click at [452, 263] on mat-sidenav-content "menu Olá, Vivian! add Atendimentos Nenhum atendimento em aberto. Fila de atendi…" at bounding box center [415, 169] width 569 height 339
drag, startPoint x: 455, startPoint y: 262, endPoint x: 236, endPoint y: 175, distance: 236.1
click at [293, 198] on mat-sidenav-content "menu Olá, Vivian! add Atendimentos Nenhum atendimento em aberto. Fila de atendi…" at bounding box center [415, 169] width 569 height 339
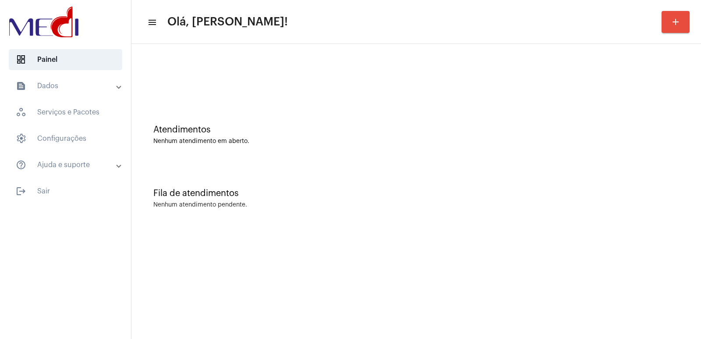
click at [318, 180] on div "Fila de atendimentos Nenhum atendimento pendente." at bounding box center [416, 193] width 561 height 63
click at [315, 143] on div "Nenhum atendimento em aberto." at bounding box center [416, 141] width 526 height 7
click at [1, 14] on div at bounding box center [65, 23] width 131 height 46
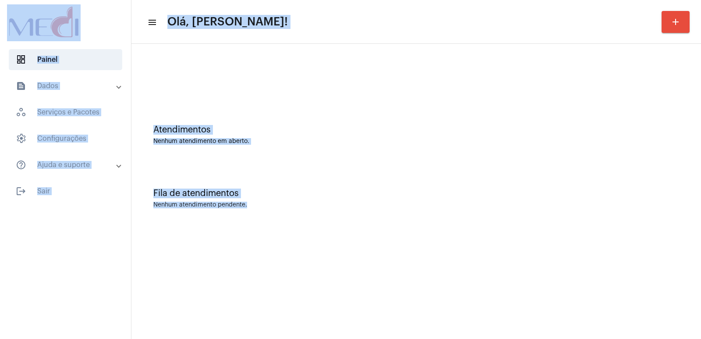
drag, startPoint x: 3, startPoint y: 4, endPoint x: 452, endPoint y: 261, distance: 517.3
click at [452, 261] on mat-sidenav-container "dashboard Painel text_snippet_outlined Dados history_outlined Histórico schedul…" at bounding box center [350, 169] width 701 height 339
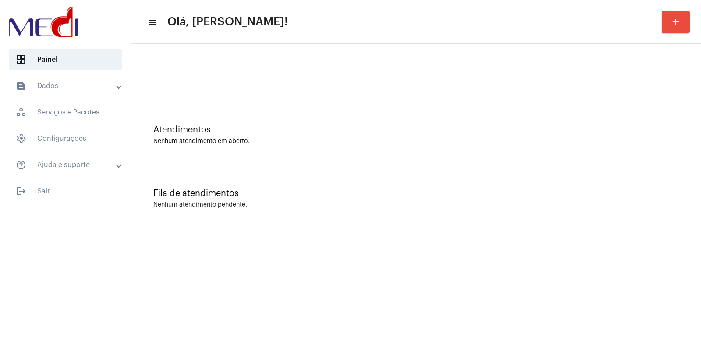
click at [452, 263] on mat-sidenav-content "menu Olá, [PERSON_NAME]! add Atendimentos Nenhum atendimento em aberto. Fila de…" at bounding box center [415, 169] width 569 height 339
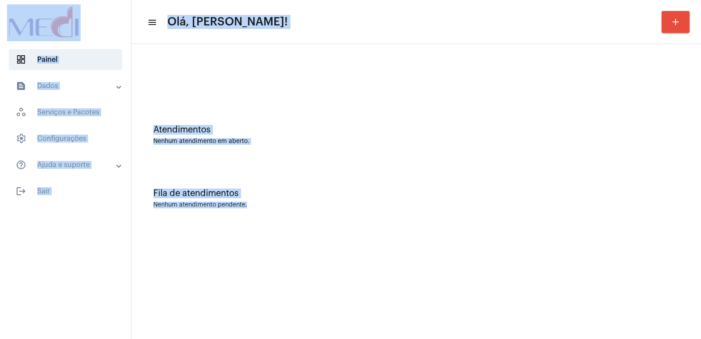
drag, startPoint x: 0, startPoint y: 0, endPoint x: 291, endPoint y: 227, distance: 369.1
click at [291, 227] on mat-sidenav-container "dashboard Painel text_snippet_outlined Dados history_outlined Histórico schedul…" at bounding box center [350, 169] width 701 height 339
click at [291, 224] on div "Fila de atendimentos Nenhum atendimento pendente." at bounding box center [416, 193] width 561 height 63
drag, startPoint x: 291, startPoint y: 224, endPoint x: 0, endPoint y: 7, distance: 363.3
click at [0, 7] on mat-sidenav-container "dashboard Painel text_snippet_outlined Dados history_outlined Histórico schedul…" at bounding box center [350, 169] width 701 height 339
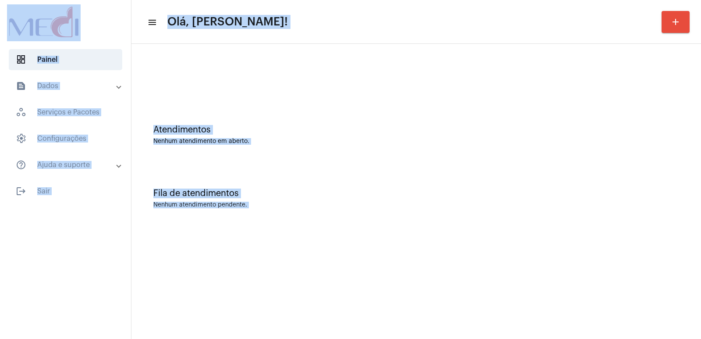
click at [459, 191] on div "Fila de atendimentos" at bounding box center [416, 193] width 526 height 10
drag, startPoint x: 4, startPoint y: 4, endPoint x: 272, endPoint y: 218, distance: 342.7
click at [272, 217] on mat-sidenav-container "dashboard Painel text_snippet_outlined Dados history_outlined Histórico schedul…" at bounding box center [350, 169] width 701 height 339
click at [310, 219] on div "Fila de atendimentos Nenhum atendimento pendente." at bounding box center [416, 193] width 561 height 63
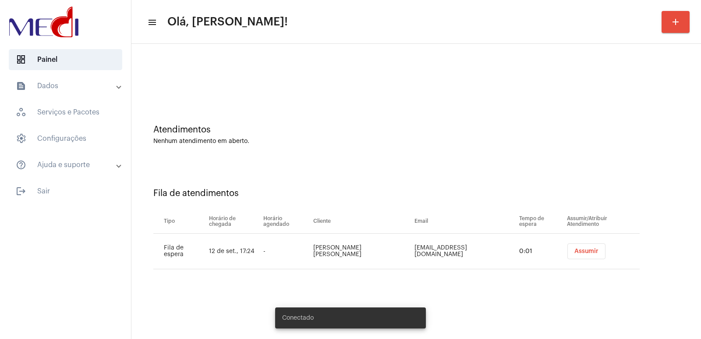
click at [594, 254] on div "Assumir" at bounding box center [603, 251] width 76 height 16
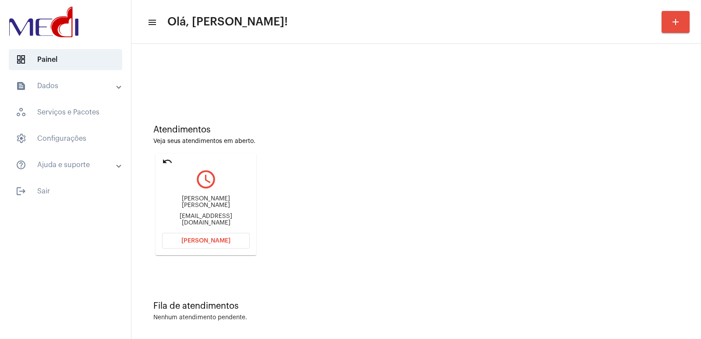
click at [212, 199] on div "[PERSON_NAME] [PERSON_NAME] [EMAIL_ADDRESS][DOMAIN_NAME]" at bounding box center [206, 210] width 88 height 39
click at [212, 200] on div "[PERSON_NAME] [PERSON_NAME] [EMAIL_ADDRESS][DOMAIN_NAME]" at bounding box center [206, 210] width 88 height 39
copy div "[PERSON_NAME] [PERSON_NAME]"
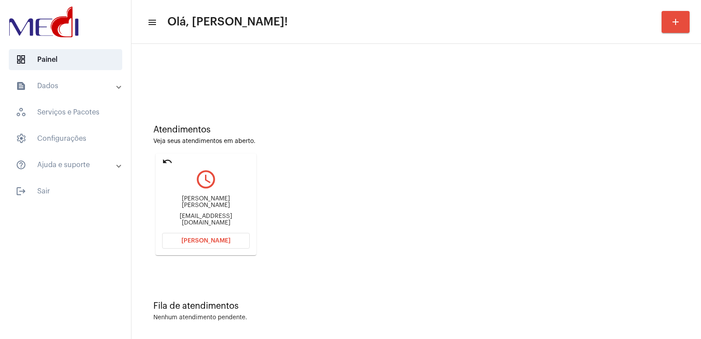
click at [217, 215] on div "[EMAIL_ADDRESS][DOMAIN_NAME]" at bounding box center [206, 219] width 88 height 13
copy mat-card-content "[EMAIL_ADDRESS][DOMAIN_NAME] Abrir Chamada"
click at [186, 202] on div "[PERSON_NAME] [PERSON_NAME]" at bounding box center [206, 201] width 88 height 13
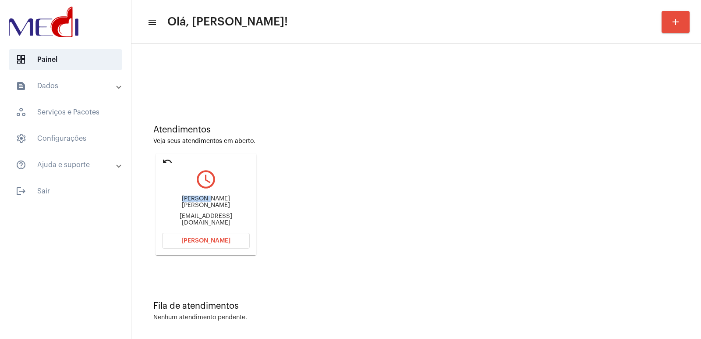
click at [186, 202] on div "[PERSON_NAME] [PERSON_NAME]" at bounding box center [206, 201] width 88 height 13
copy div "[PERSON_NAME] [PERSON_NAME]"
click at [216, 246] on button "Abrir Chamada" at bounding box center [206, 241] width 88 height 16
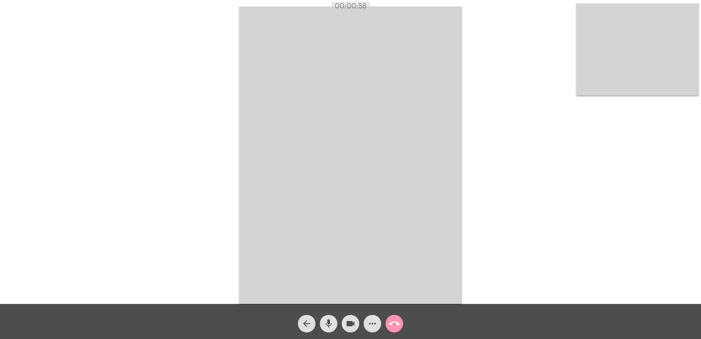
click at [329, 321] on mat-icon "mic" at bounding box center [328, 323] width 11 height 11
click at [352, 323] on mat-icon "videocam" at bounding box center [350, 323] width 11 height 11
drag, startPoint x: 321, startPoint y: 312, endPoint x: 320, endPoint y: 319, distance: 7.1
click at [321, 312] on div "mic_off" at bounding box center [328, 321] width 22 height 22
click at [320, 322] on button "mic" at bounding box center [329, 323] width 18 height 18
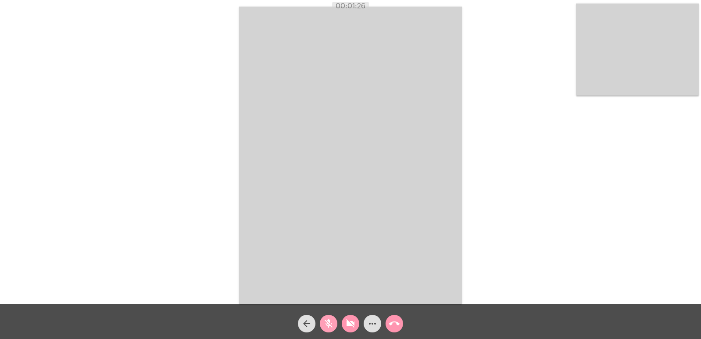
click at [335, 321] on button "mic_off" at bounding box center [329, 323] width 18 height 18
click at [349, 322] on mat-icon "videocam_off" at bounding box center [350, 323] width 11 height 11
click at [324, 325] on mat-icon "mic" at bounding box center [328, 323] width 11 height 11
click at [350, 325] on mat-icon "videocam" at bounding box center [350, 323] width 11 height 11
click at [330, 320] on mat-icon "mic_off" at bounding box center [328, 323] width 11 height 11
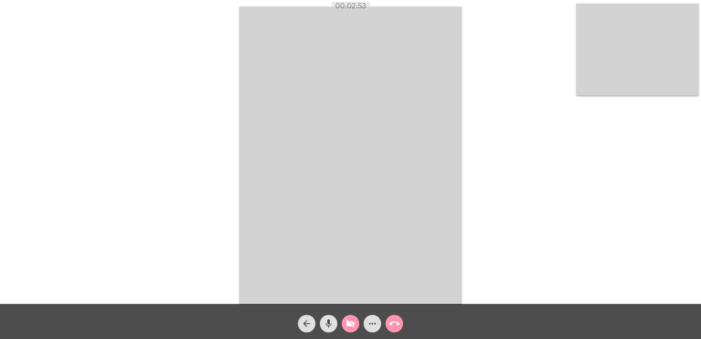
click at [344, 323] on button "videocam_off" at bounding box center [351, 323] width 18 height 18
click at [305, 176] on video at bounding box center [350, 155] width 222 height 297
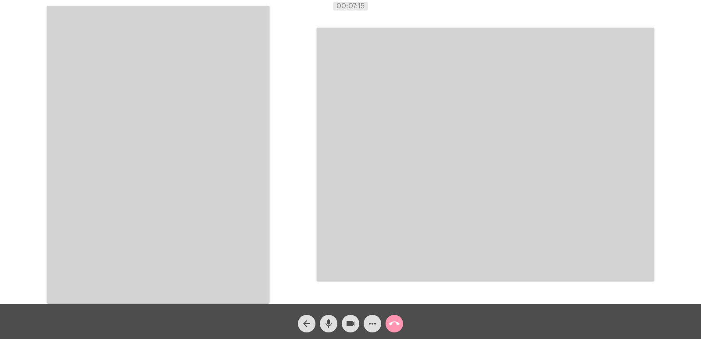
click at [195, 171] on video at bounding box center [158, 154] width 222 height 297
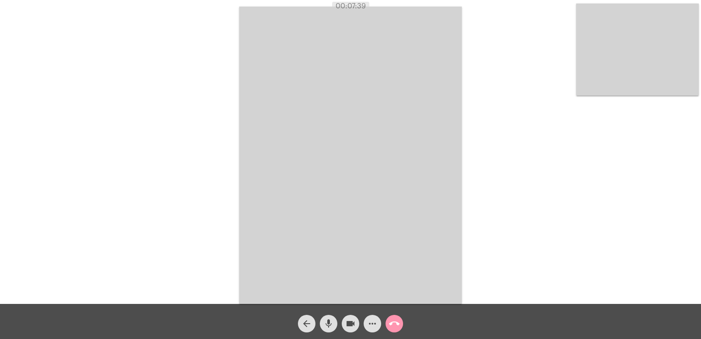
click at [389, 322] on mat-icon "call_end" at bounding box center [394, 323] width 11 height 11
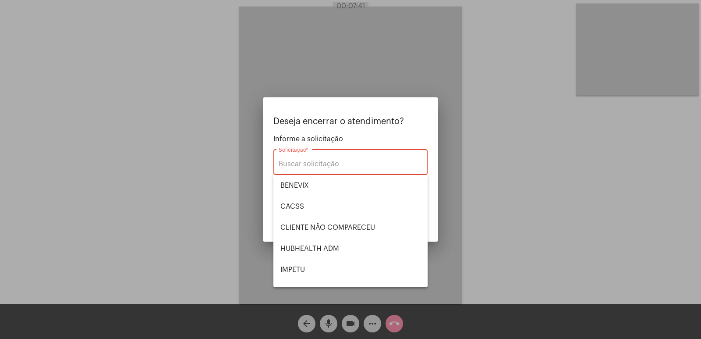
scroll to position [182, 0]
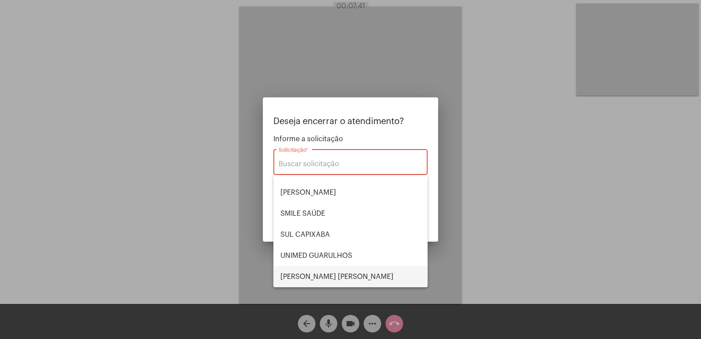
click at [330, 267] on span "VERA CRUZ" at bounding box center [350, 276] width 140 height 21
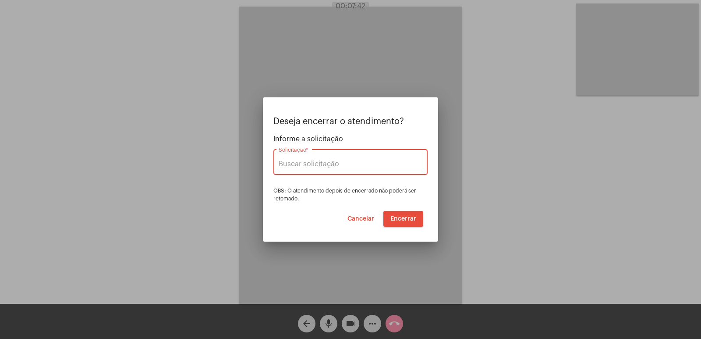
type input "VERA CRUZ"
click at [397, 222] on button "Encerrar" at bounding box center [403, 219] width 40 height 16
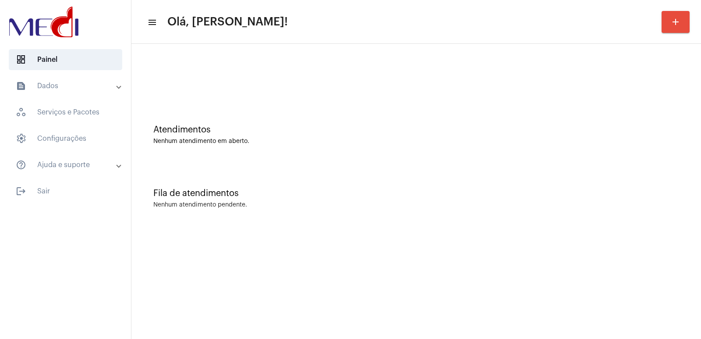
click at [82, 89] on mat-panel-title "text_snippet_outlined Dados" at bounding box center [66, 86] width 101 height 11
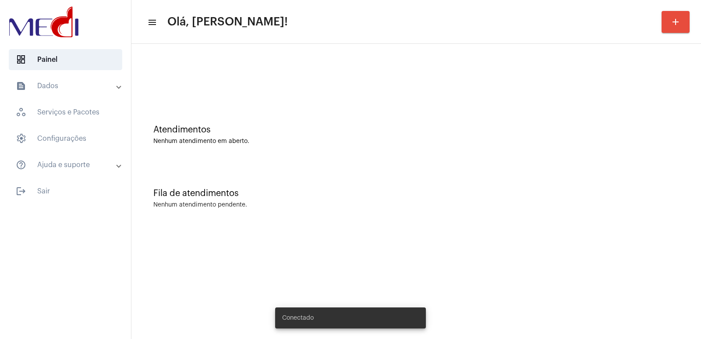
click at [354, 108] on div "Atendimentos Nenhum atendimento em aberto." at bounding box center [416, 130] width 561 height 63
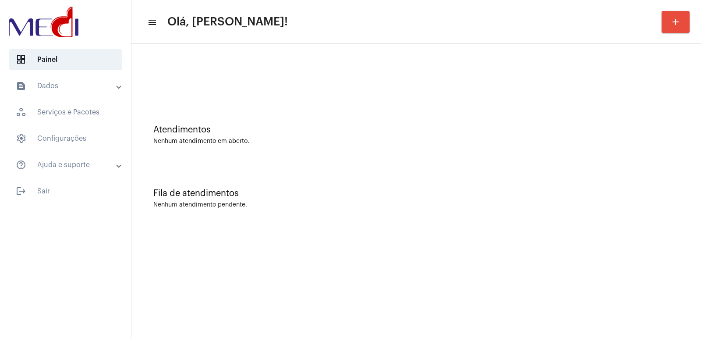
drag, startPoint x: 1, startPoint y: 3, endPoint x: 339, endPoint y: 165, distance: 374.7
click at [339, 166] on div "Fila de atendimentos Nenhum atendimento pendente." at bounding box center [416, 193] width 561 height 63
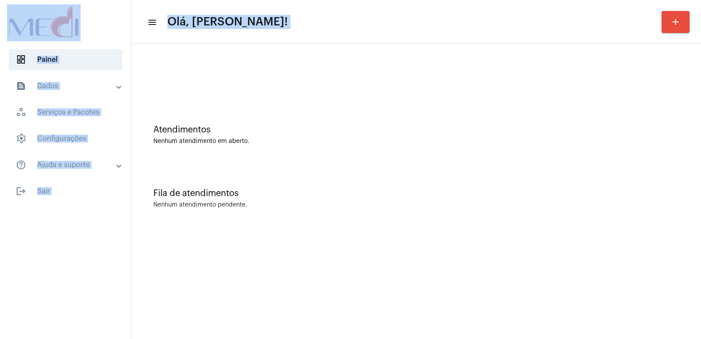
drag, startPoint x: 5, startPoint y: 8, endPoint x: 345, endPoint y: 265, distance: 425.8
click at [345, 265] on mat-sidenav-container "dashboard Painel text_snippet_outlined Dados history_outlined Histórico schedul…" at bounding box center [350, 169] width 701 height 339
click at [343, 246] on mat-sidenav-content "menu Olá, Vivian! add Atendimentos Nenhum atendimento em aberto. Fila de atendi…" at bounding box center [415, 169] width 569 height 339
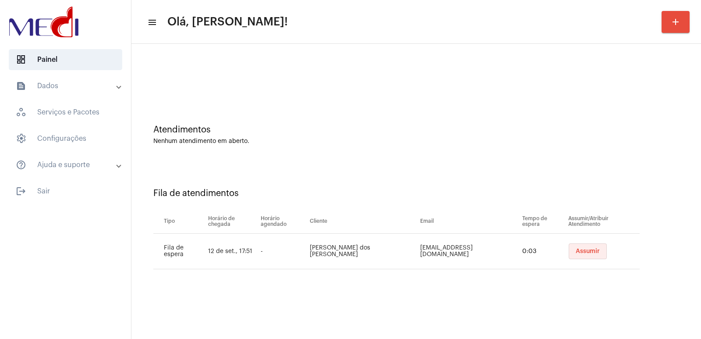
click at [575, 249] on span "Assumir" at bounding box center [587, 251] width 24 height 6
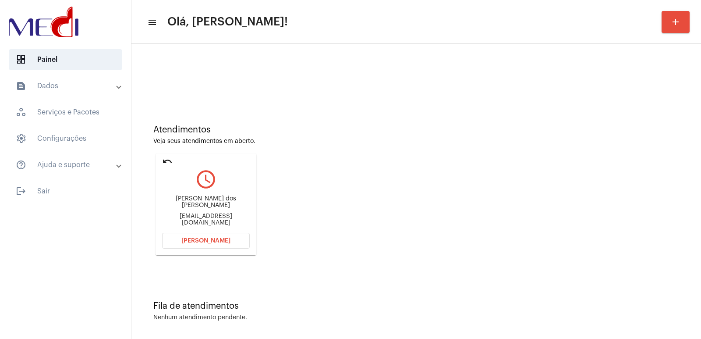
click at [204, 208] on div "Jamile Moreira dos Santos" at bounding box center [206, 201] width 88 height 13
copy div "Jamile Moreira dos Santos"
click at [212, 239] on span "Abrir Chamada" at bounding box center [205, 240] width 49 height 6
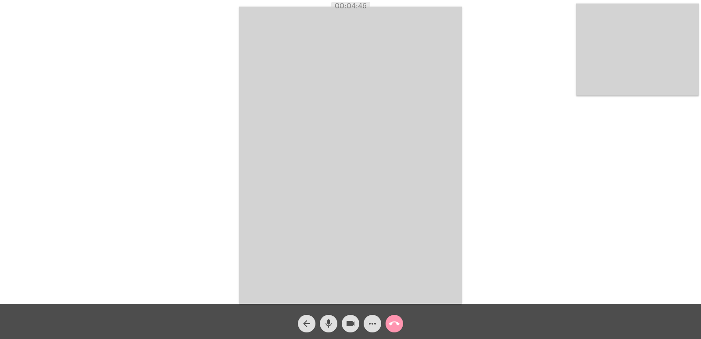
click at [399, 322] on mat-icon "call_end" at bounding box center [394, 323] width 11 height 11
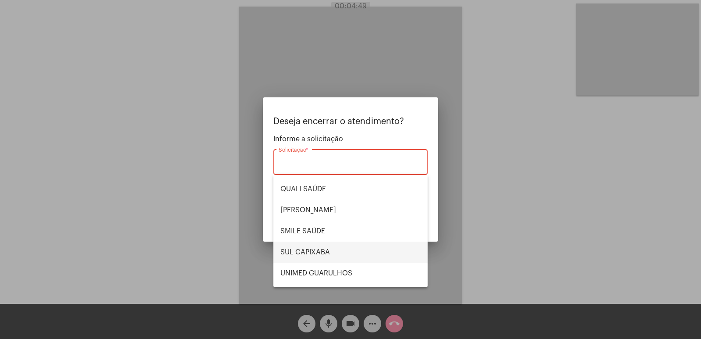
scroll to position [175, 0]
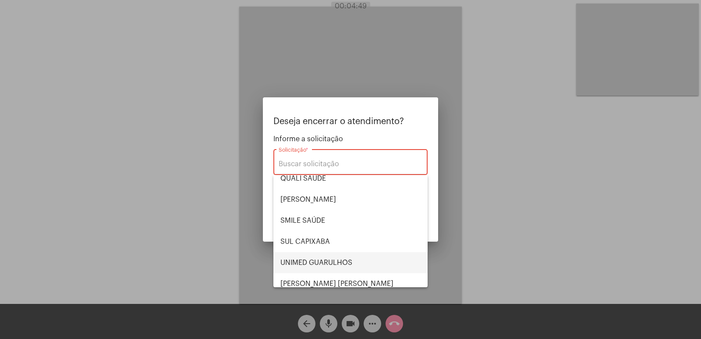
click at [337, 262] on span "UNIMED GUARULHOS" at bounding box center [350, 262] width 140 height 21
type input "UNIMED GUARULHOS"
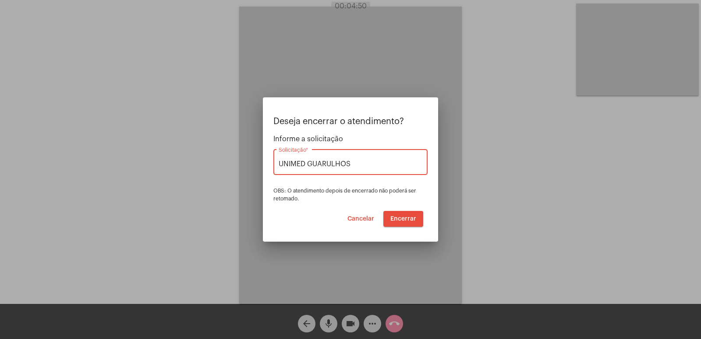
click at [399, 214] on button "Encerrar" at bounding box center [403, 219] width 40 height 16
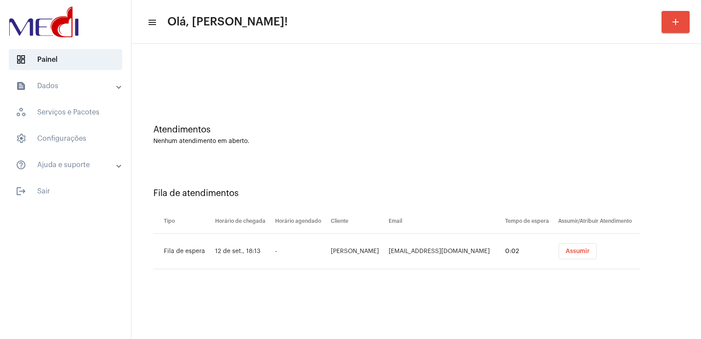
click at [571, 254] on button "Assumir" at bounding box center [577, 251] width 38 height 16
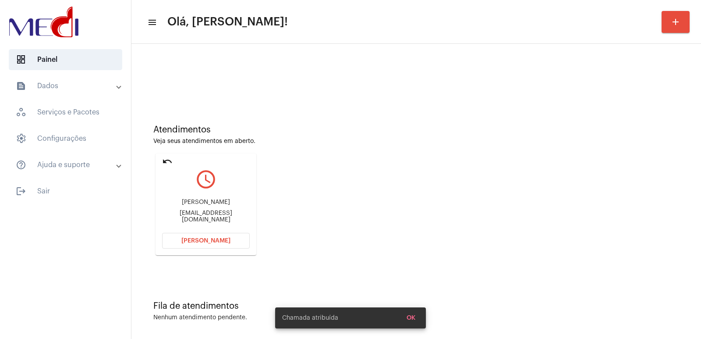
click at [193, 203] on div "Fernanda Silva Moustakis" at bounding box center [206, 202] width 88 height 7
copy div "Fernanda Silva Moustakis"
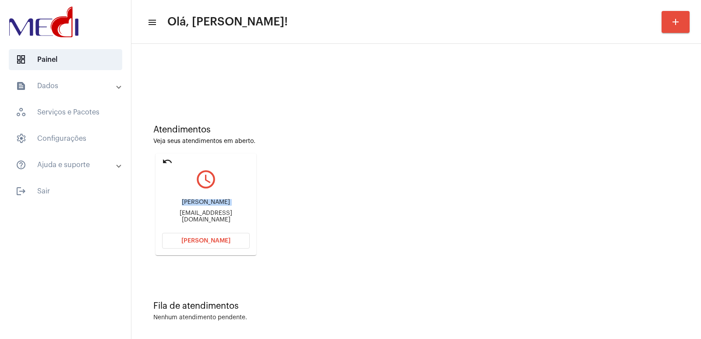
click at [217, 240] on span "Abrir Chamada" at bounding box center [205, 240] width 49 height 6
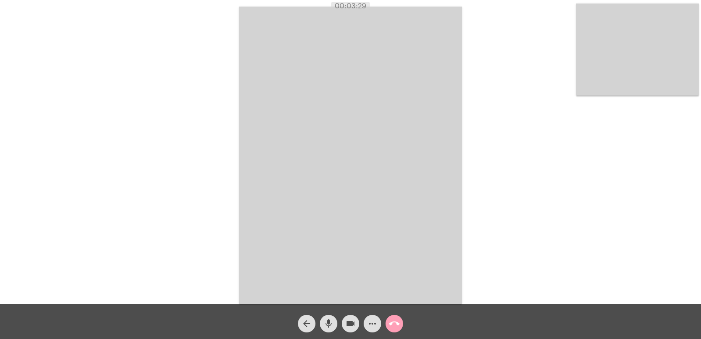
click at [397, 322] on mat-icon "call_end" at bounding box center [394, 323] width 11 height 11
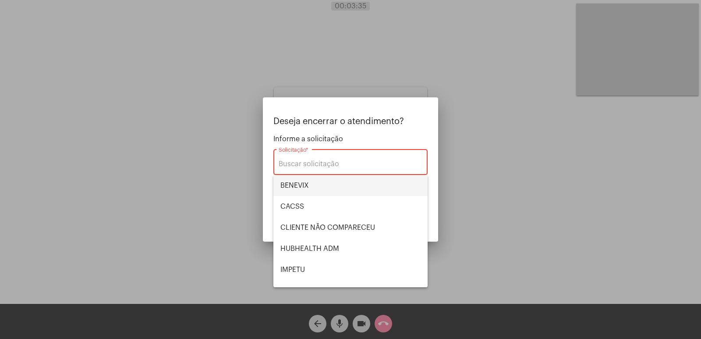
click at [301, 186] on span "BENEVIX" at bounding box center [350, 185] width 140 height 21
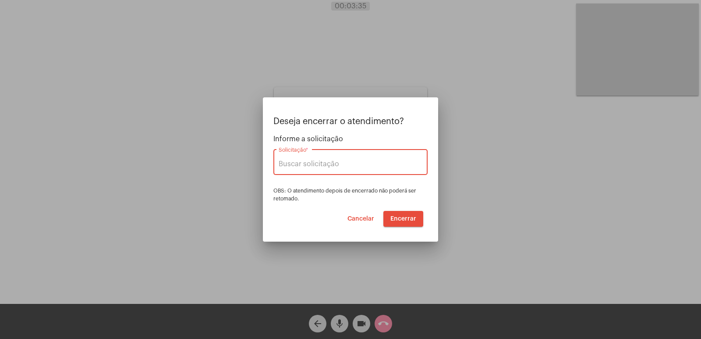
type input "BENEVIX"
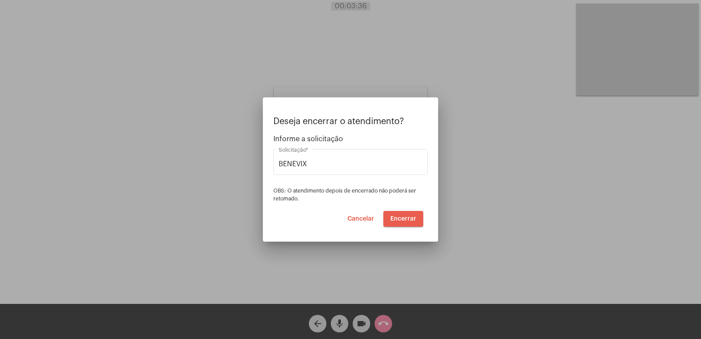
click at [408, 222] on button "Encerrar" at bounding box center [403, 219] width 40 height 16
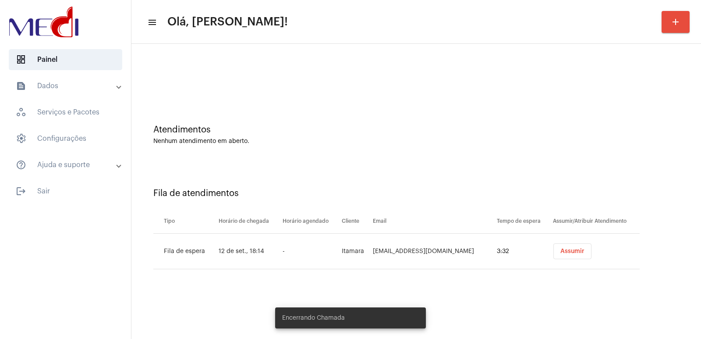
click at [553, 250] on button "Assumir" at bounding box center [572, 251] width 38 height 16
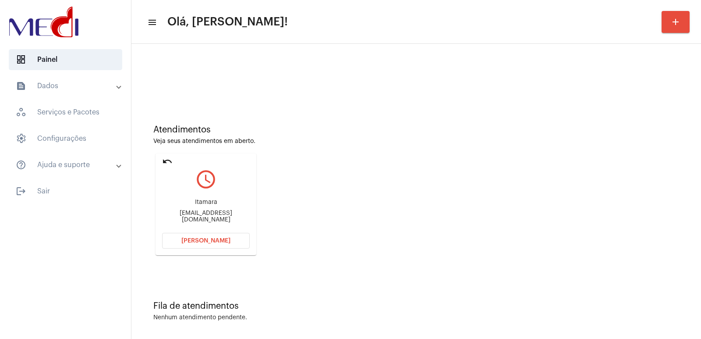
click at [203, 205] on div "Itamara" at bounding box center [206, 202] width 88 height 7
copy div "Itamara"
click at [201, 222] on div "Itamara mahpelluc@gmail.com" at bounding box center [206, 210] width 88 height 39
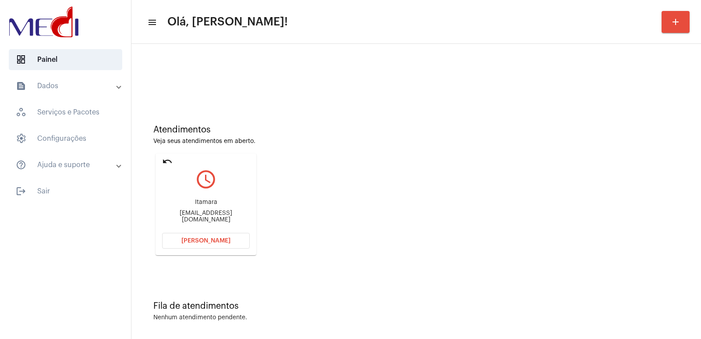
click at [201, 222] on div "Itamara mahpelluc@gmail.com" at bounding box center [206, 210] width 88 height 39
copy mat-card-content "mahpelluc@gmail.com Abrir Chamada"
click at [208, 235] on button "Abrir Chamada" at bounding box center [206, 241] width 88 height 16
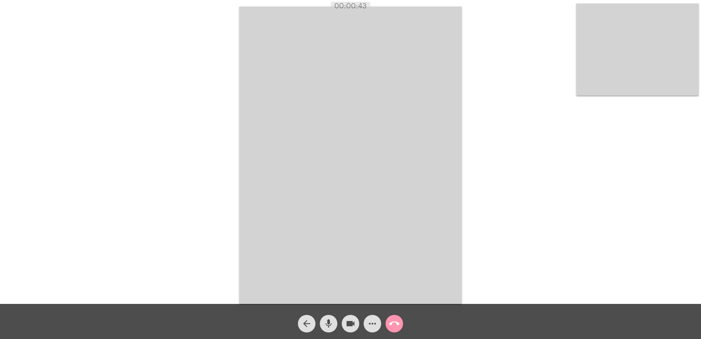
click at [390, 319] on mat-icon "call_end" at bounding box center [394, 323] width 11 height 11
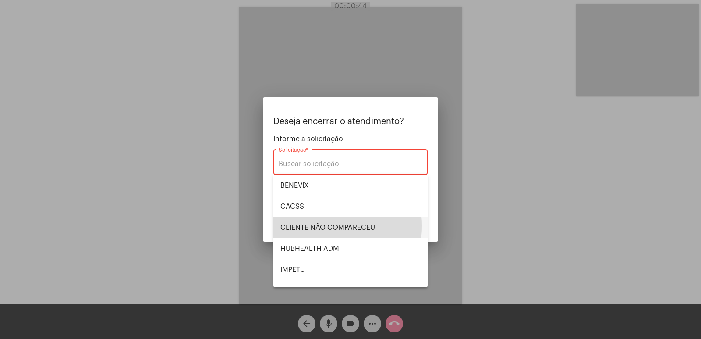
click at [315, 226] on span "CLIENTE NÃO COMPARECEU" at bounding box center [350, 227] width 140 height 21
type input "CLIENTE NÃO COMPARECEU"
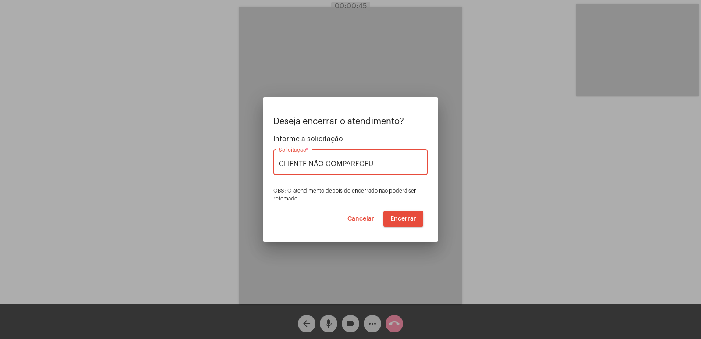
click at [392, 224] on button "Encerrar" at bounding box center [403, 219] width 40 height 16
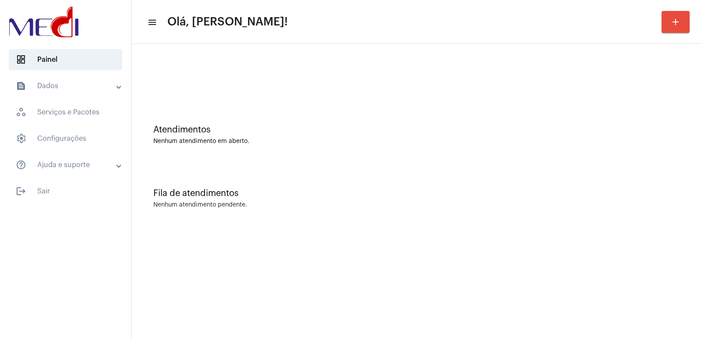
click at [36, 20] on img at bounding box center [44, 21] width 74 height 35
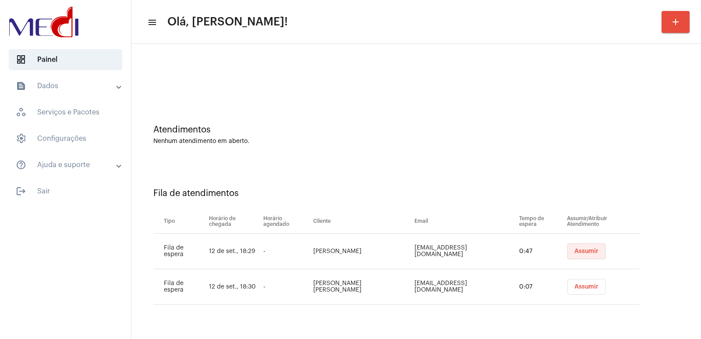
click at [581, 254] on button "Assumir" at bounding box center [586, 251] width 38 height 16
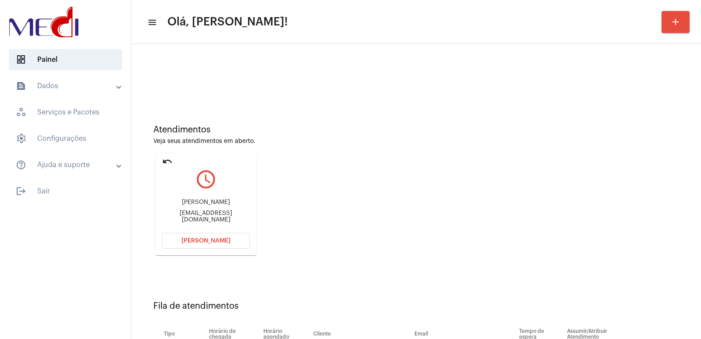
click at [224, 204] on div "[PERSON_NAME]" at bounding box center [206, 202] width 88 height 7
click at [224, 204] on div "Rondinelle Henrique Azevedo" at bounding box center [206, 202] width 88 height 7
copy div "Rondinelle Henrique Azevedo"
click at [205, 235] on button "[PERSON_NAME]" at bounding box center [206, 241] width 88 height 16
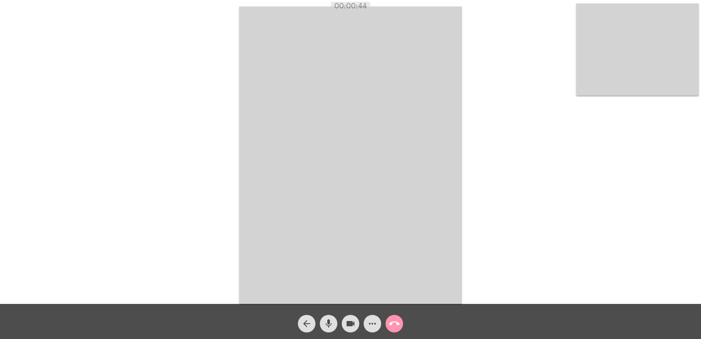
click at [640, 78] on video at bounding box center [637, 50] width 123 height 92
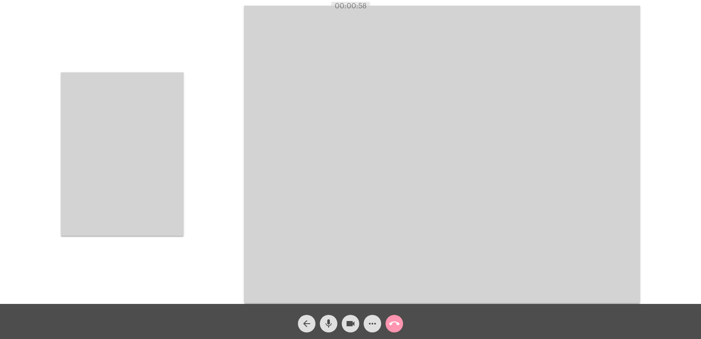
click at [148, 154] on video at bounding box center [122, 153] width 123 height 163
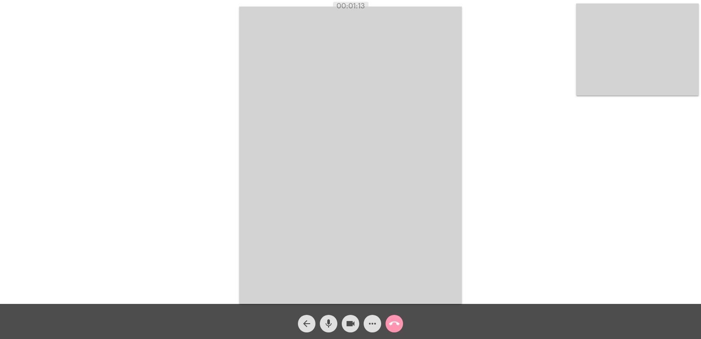
click at [399, 317] on span "call_end" at bounding box center [394, 323] width 11 height 18
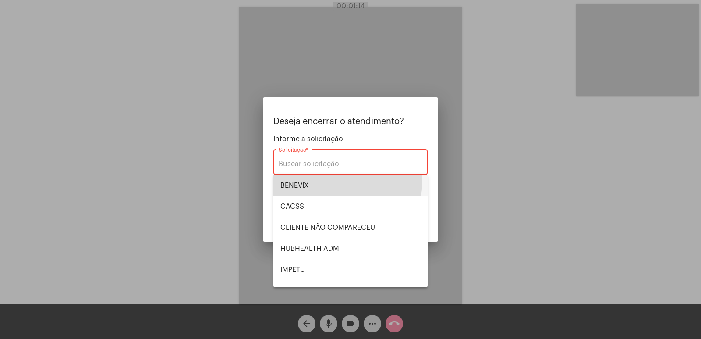
click at [314, 179] on span "BENEVIX" at bounding box center [350, 185] width 140 height 21
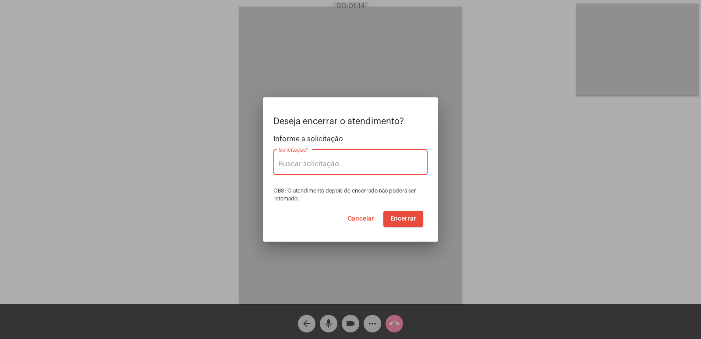
type input "BENEVIX"
click at [406, 219] on span "Encerrar" at bounding box center [403, 218] width 26 height 6
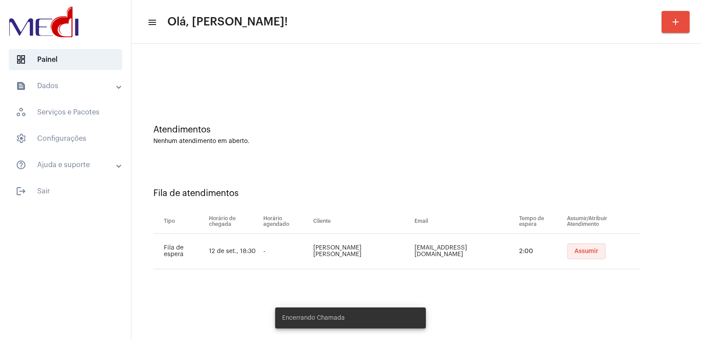
click at [567, 247] on button "Assumir" at bounding box center [586, 251] width 38 height 16
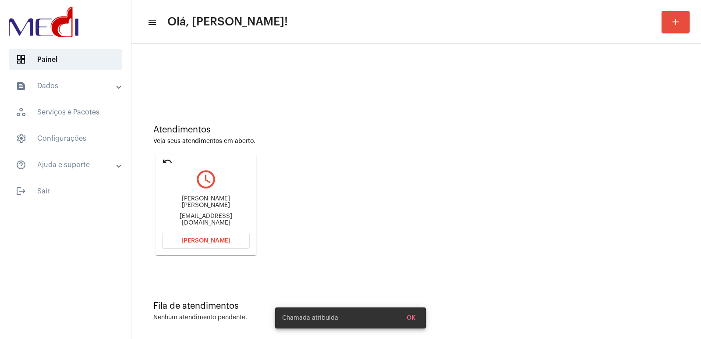
click at [194, 203] on div "Aline Paula" at bounding box center [206, 201] width 88 height 13
copy div "Aline"
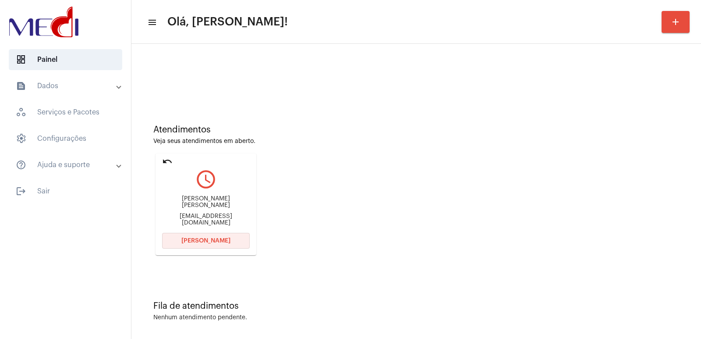
click at [198, 237] on span "Abrir Chamada" at bounding box center [205, 240] width 49 height 6
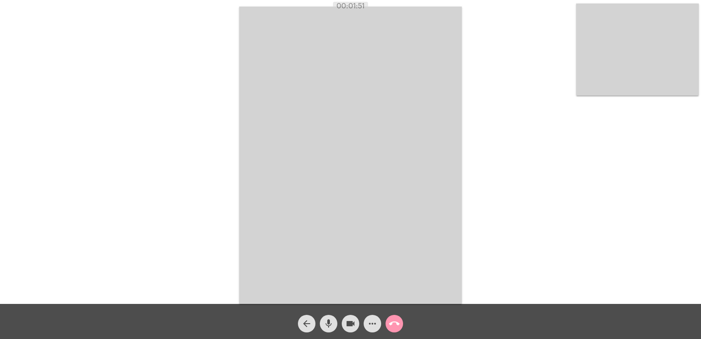
click at [551, 279] on div "Acessando Câmera e Microfone..." at bounding box center [350, 153] width 699 height 303
click at [388, 324] on button "call_end" at bounding box center [394, 323] width 18 height 18
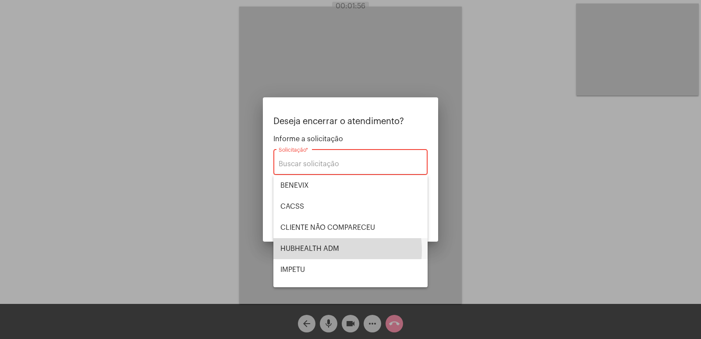
click at [323, 250] on span "HUBHEALTH ADM" at bounding box center [350, 248] width 140 height 21
type input "HUBHEALTH ADM"
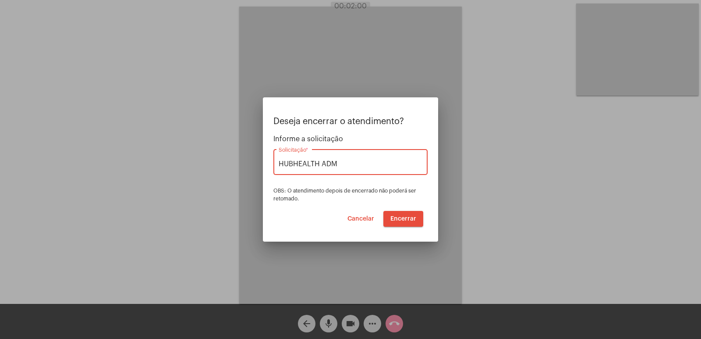
drag, startPoint x: 338, startPoint y: 163, endPoint x: 219, endPoint y: 171, distance: 118.5
click at [225, 171] on div "Deseja encerrar o atendimento? Informe a solicitação HUBHEALTH ADM Solicitação …" at bounding box center [350, 169] width 701 height 339
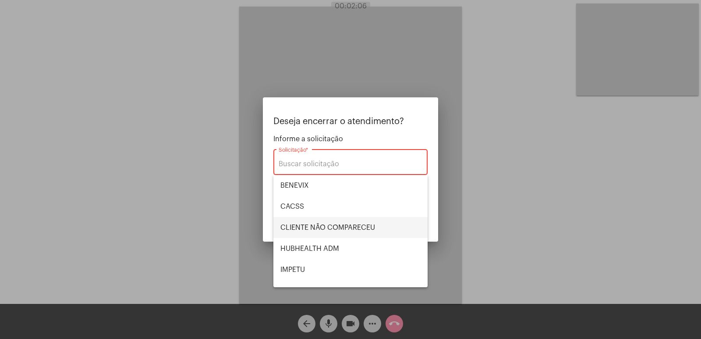
click at [337, 228] on span "CLIENTE NÃO COMPARECEU" at bounding box center [350, 227] width 140 height 21
type input "CLIENTE NÃO COMPARECEU"
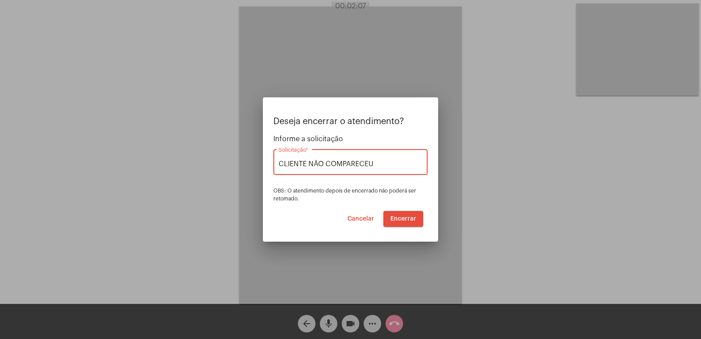
drag, startPoint x: 376, startPoint y: 166, endPoint x: 219, endPoint y: 171, distance: 156.4
click at [219, 171] on div "Deseja encerrar o atendimento? Informe a solicitação CLIENTE NÃO COMPARECEU Sol…" at bounding box center [350, 169] width 701 height 339
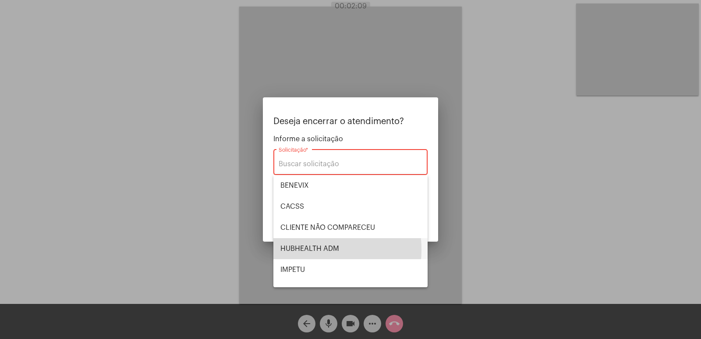
click at [291, 249] on span "HUBHEALTH ADM" at bounding box center [350, 248] width 140 height 21
type input "HUBHEALTH ADM"
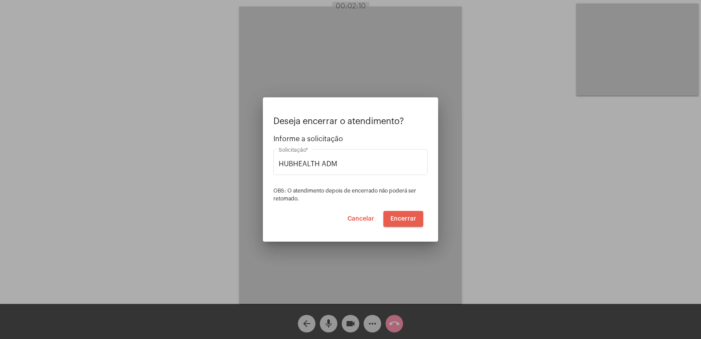
click at [406, 219] on span "Encerrar" at bounding box center [403, 218] width 26 height 6
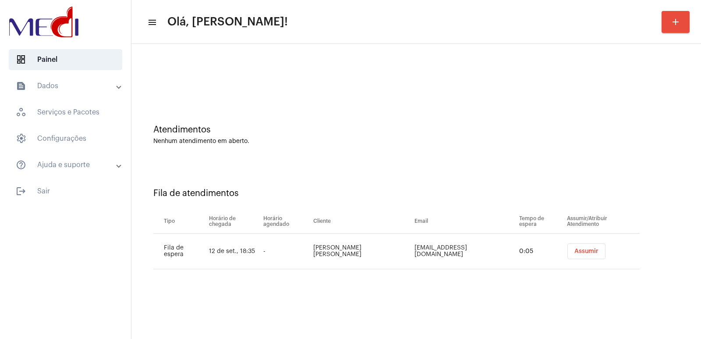
click at [577, 254] on button "Assumir" at bounding box center [586, 251] width 38 height 16
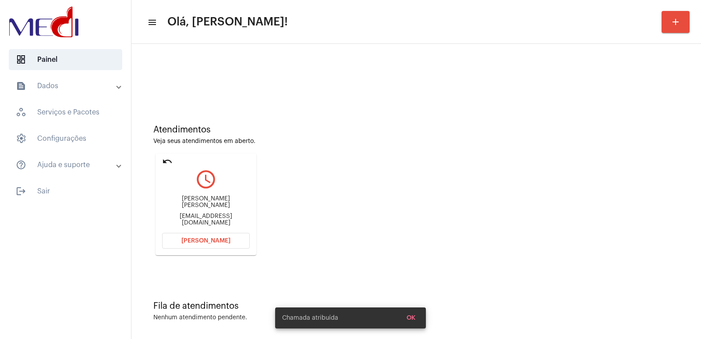
click at [173, 155] on mat-card "undo query_builder David alves santos david_alv4s@hotmail.com Abrir Chamada" at bounding box center [205, 204] width 101 height 102
click at [161, 166] on mat-card "undo query_builder David alves santos david_alv4s@hotmail.com Abrir Chamada" at bounding box center [205, 204] width 101 height 102
click at [162, 164] on mat-card "undo query_builder David alves santos david_alv4s@hotmail.com Abrir Chamada" at bounding box center [205, 204] width 101 height 102
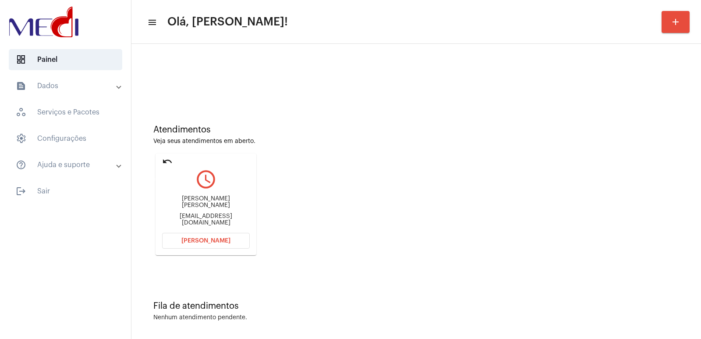
click at [166, 157] on mat-icon "undo" at bounding box center [167, 161] width 11 height 11
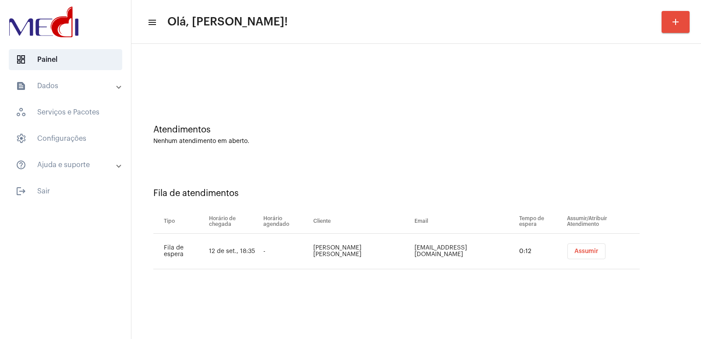
click at [575, 252] on span "Assumir" at bounding box center [586, 251] width 24 height 6
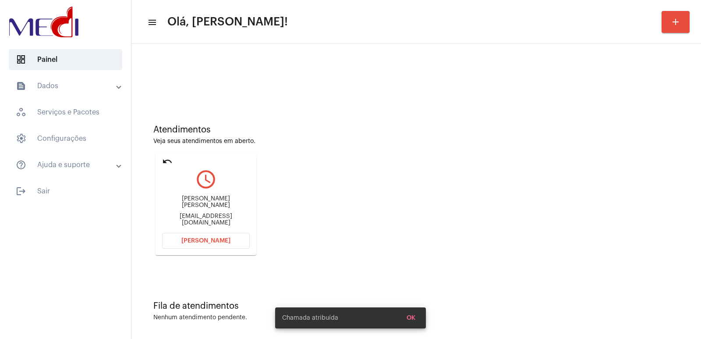
click at [198, 207] on div "David alves santos" at bounding box center [206, 201] width 88 height 13
copy div "David alves santos"
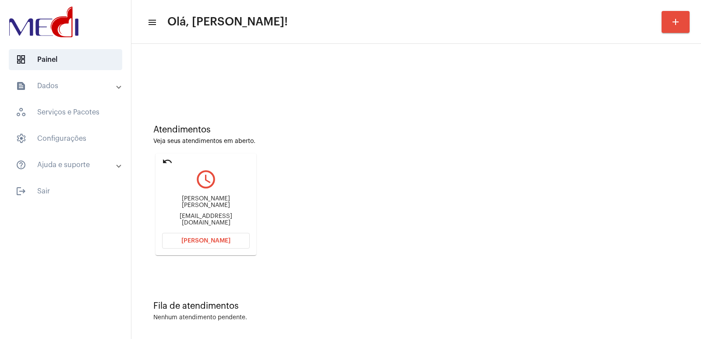
click at [229, 237] on button "Abrir Chamada" at bounding box center [206, 241] width 88 height 16
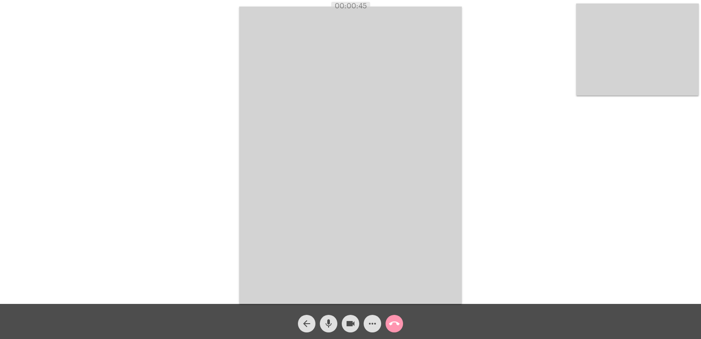
click at [613, 59] on video at bounding box center [637, 50] width 123 height 92
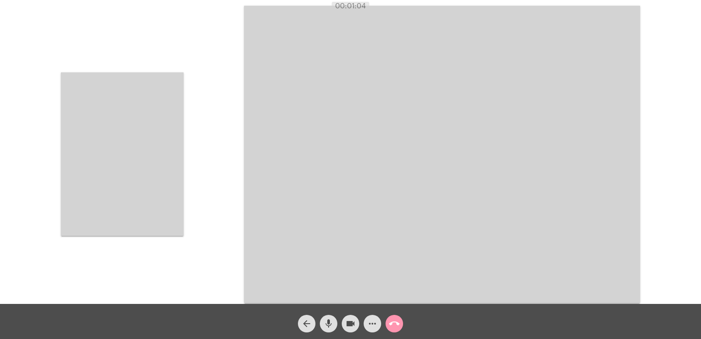
click at [168, 125] on video at bounding box center [122, 153] width 123 height 163
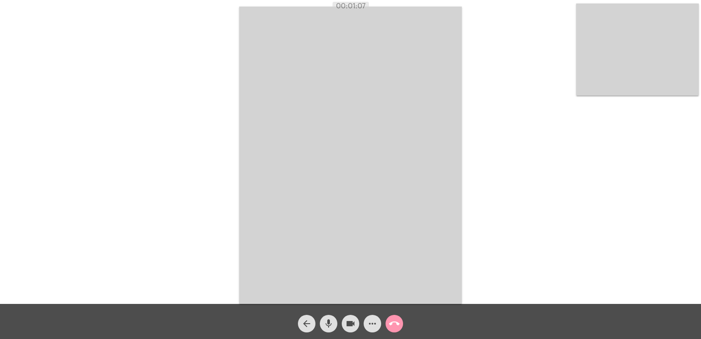
click at [330, 172] on video at bounding box center [350, 155] width 222 height 297
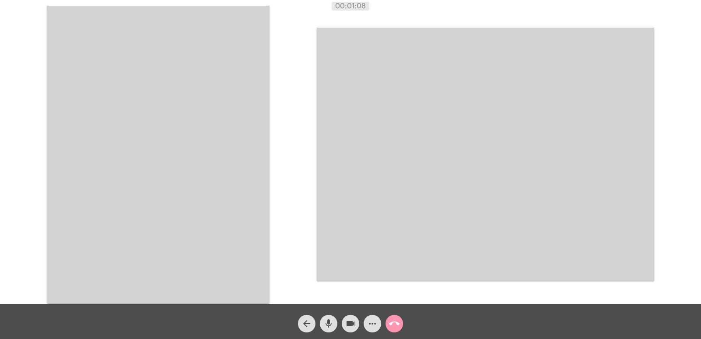
click at [165, 166] on video at bounding box center [158, 154] width 222 height 297
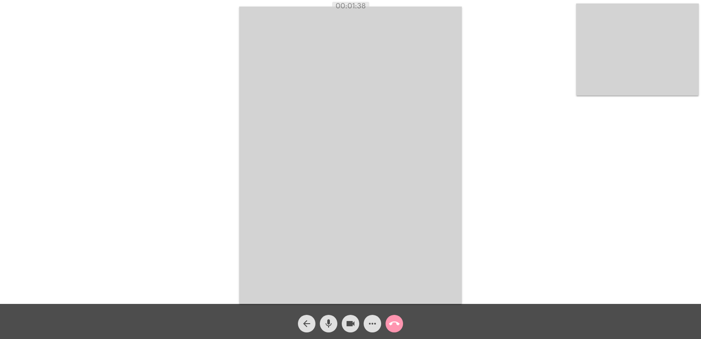
click at [402, 321] on button "call_end" at bounding box center [394, 323] width 18 height 18
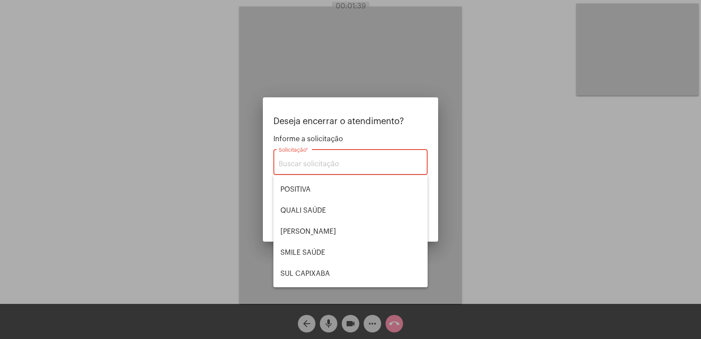
scroll to position [182, 0]
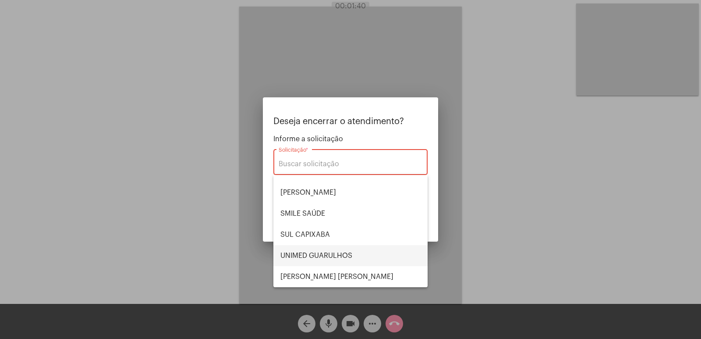
click at [327, 258] on span "UNIMED GUARULHOS" at bounding box center [350, 255] width 140 height 21
type input "UNIMED GUARULHOS"
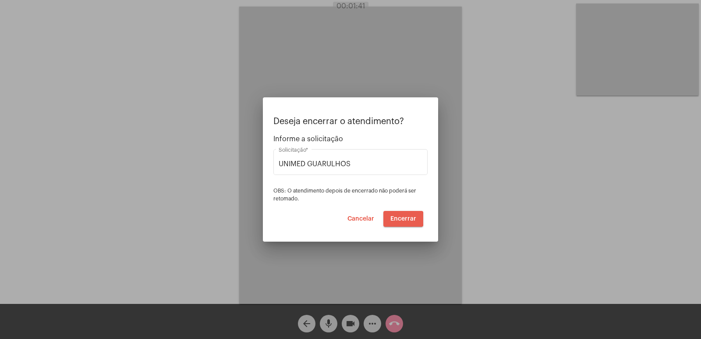
click at [400, 219] on span "Encerrar" at bounding box center [403, 218] width 26 height 6
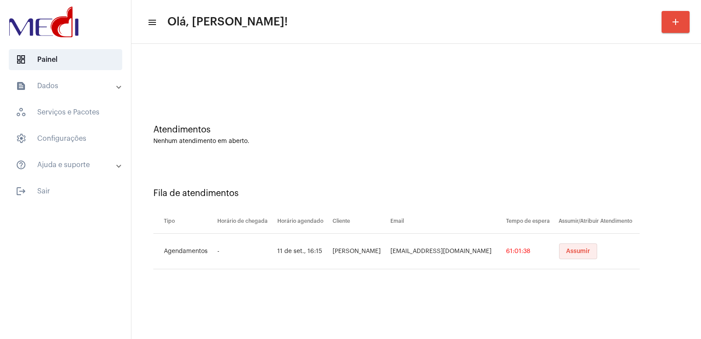
click at [571, 245] on button "Assumir" at bounding box center [578, 251] width 38 height 16
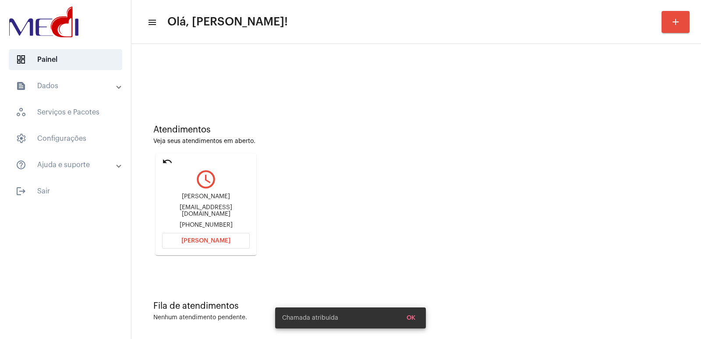
click at [166, 163] on mat-icon "undo" at bounding box center [167, 161] width 11 height 11
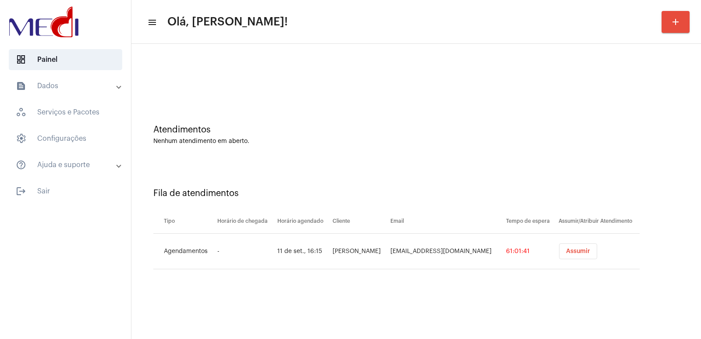
click at [567, 254] on button "Assumir" at bounding box center [578, 251] width 38 height 16
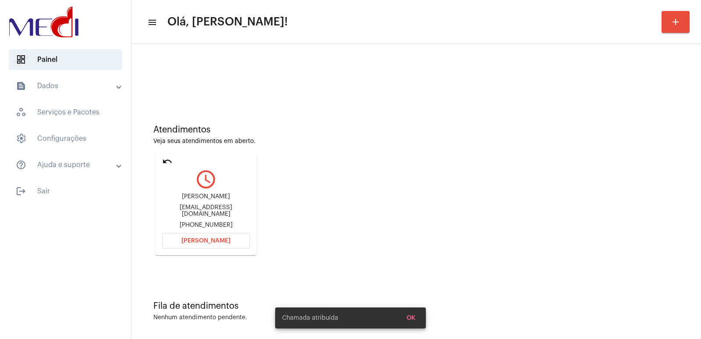
click at [194, 194] on div "Juliana Cleia de Oliveira oliveirajuliana2008@gmail.com +5581991245382" at bounding box center [206, 210] width 88 height 39
copy div "Juliana Cleia de Oliveira"
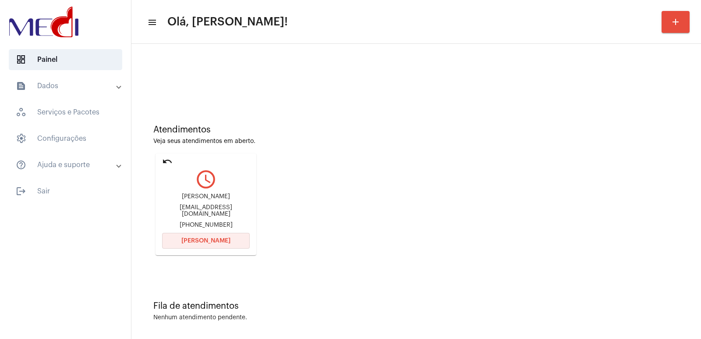
click at [213, 239] on span "Abrir Chamada" at bounding box center [205, 240] width 49 height 6
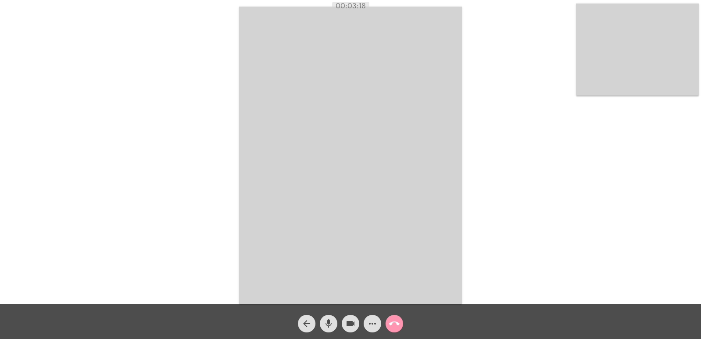
click at [400, 323] on button "call_end" at bounding box center [394, 323] width 18 height 18
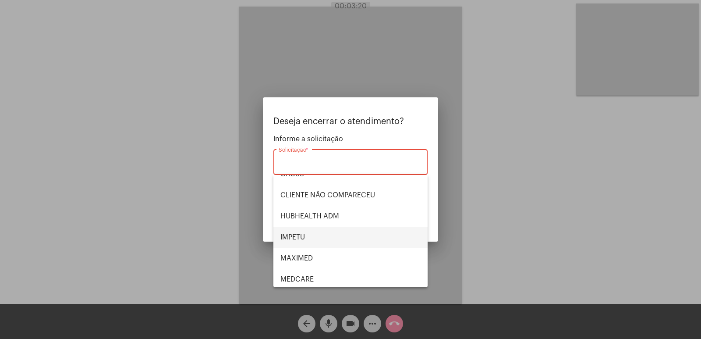
scroll to position [44, 0]
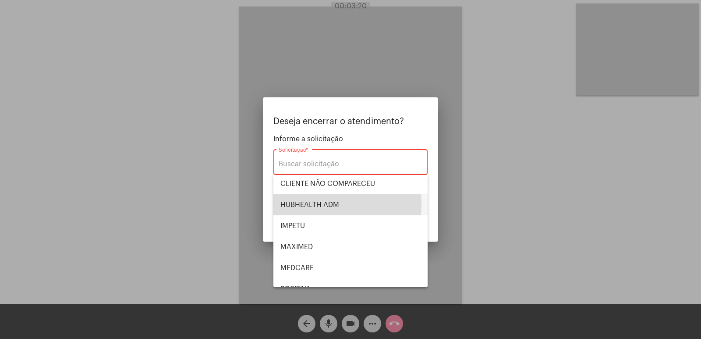
click at [304, 204] on span "HUBHEALTH ADM" at bounding box center [350, 204] width 140 height 21
type input "HUBHEALTH ADM"
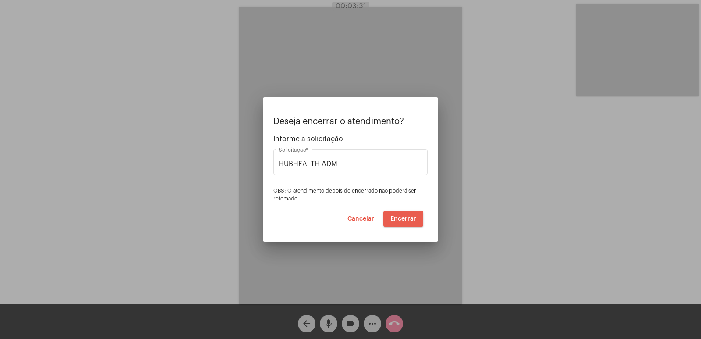
click at [399, 220] on span "Encerrar" at bounding box center [403, 218] width 26 height 6
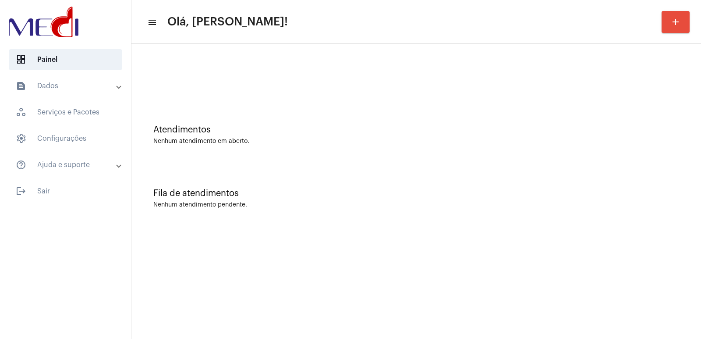
click at [237, 189] on div "Fila de atendimentos" at bounding box center [416, 193] width 526 height 10
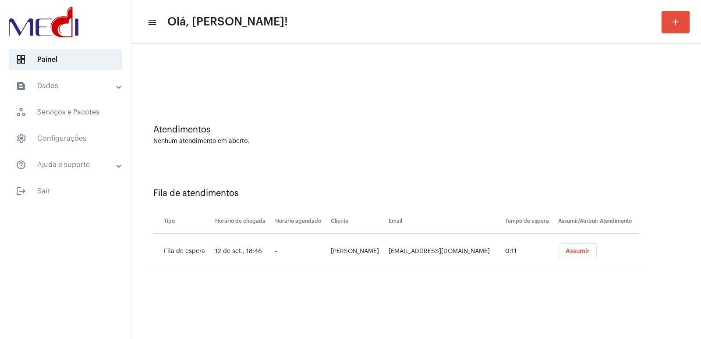
click at [565, 251] on span "Assumir" at bounding box center [577, 251] width 24 height 6
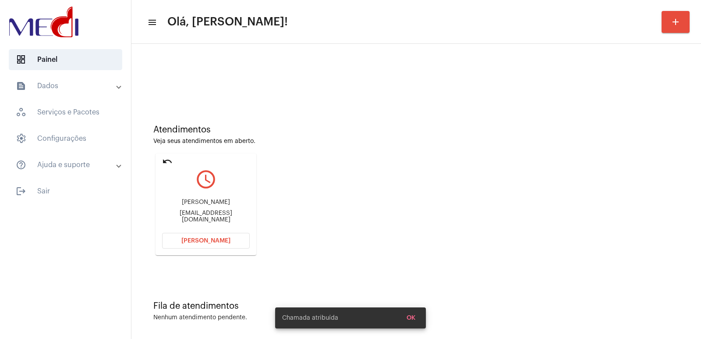
click at [210, 205] on div "[PERSON_NAME]" at bounding box center [206, 202] width 88 height 7
click at [211, 205] on div "[PERSON_NAME]" at bounding box center [206, 202] width 88 height 7
copy div "Isabella Romão Cerqueira"
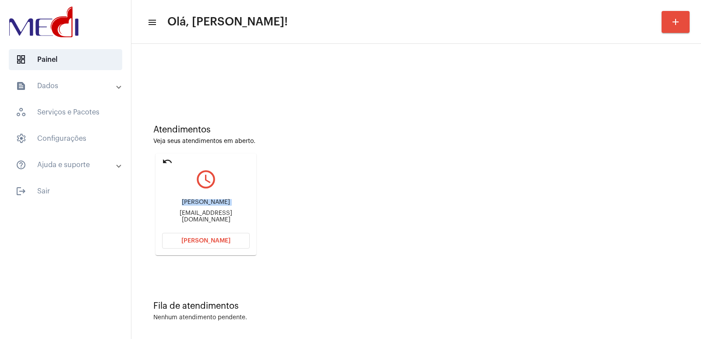
click at [220, 243] on span "Abrir Chamada" at bounding box center [205, 240] width 49 height 6
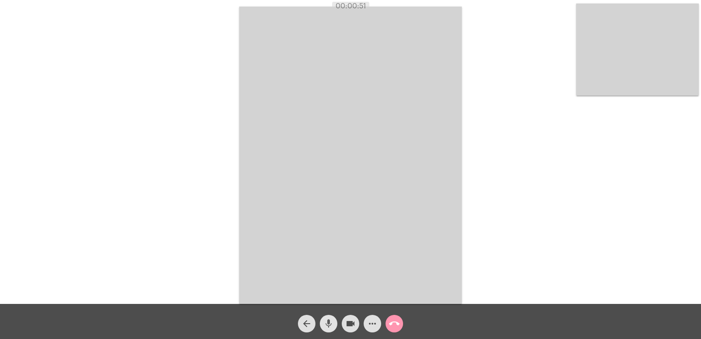
drag, startPoint x: 328, startPoint y: 321, endPoint x: 339, endPoint y: 323, distance: 11.2
click at [329, 321] on mat-icon "mic" at bounding box center [328, 323] width 11 height 11
click at [328, 320] on mat-icon "mic_off" at bounding box center [328, 323] width 11 height 11
click at [7, 5] on div "00:01:43" at bounding box center [350, 6] width 701 height 8
click at [486, 160] on div "Acessando Câmera e Microfone..." at bounding box center [350, 153] width 699 height 303
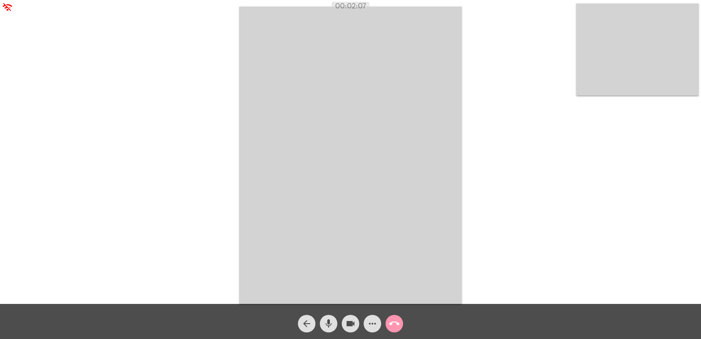
click at [614, 80] on video at bounding box center [637, 50] width 123 height 92
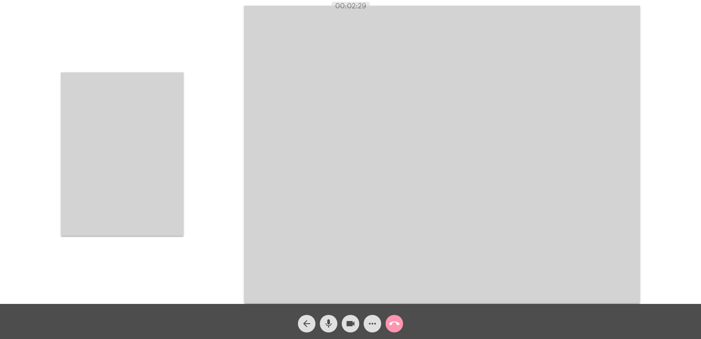
click at [166, 121] on video at bounding box center [122, 153] width 123 height 163
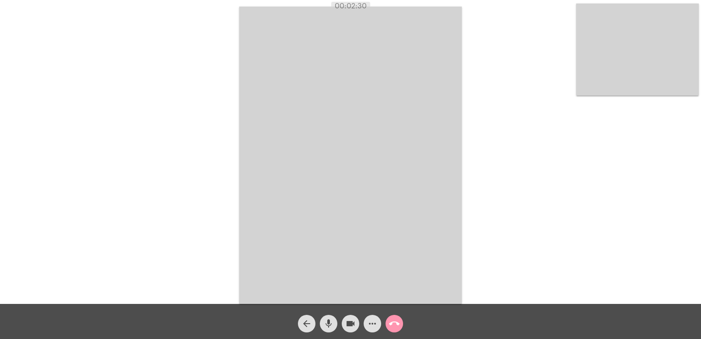
click at [381, 250] on video at bounding box center [350, 155] width 222 height 297
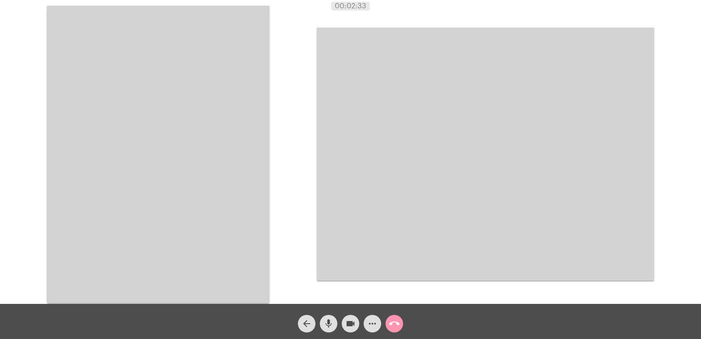
click at [333, 326] on mat-icon "mic" at bounding box center [328, 323] width 11 height 11
click at [331, 319] on mat-icon "mic_off" at bounding box center [328, 323] width 11 height 11
click at [255, 127] on video at bounding box center [158, 154] width 222 height 297
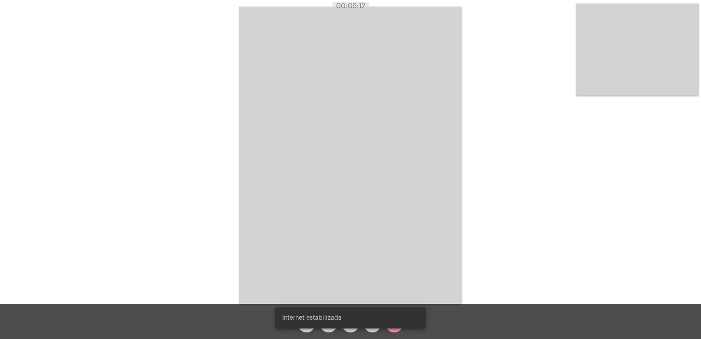
click at [399, 328] on snack-bar-container "Internet estabilizada" at bounding box center [350, 317] width 151 height 21
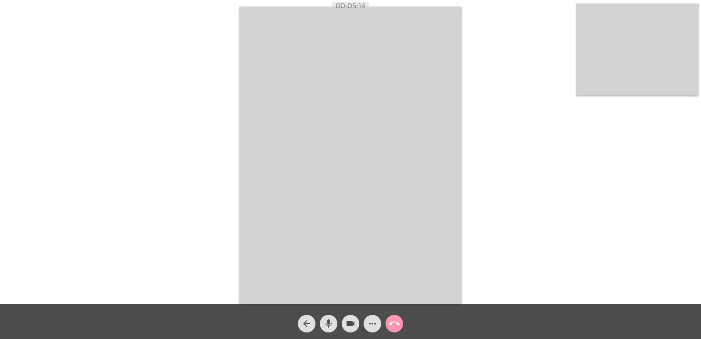
click at [395, 324] on mat-icon "call_end" at bounding box center [394, 323] width 11 height 11
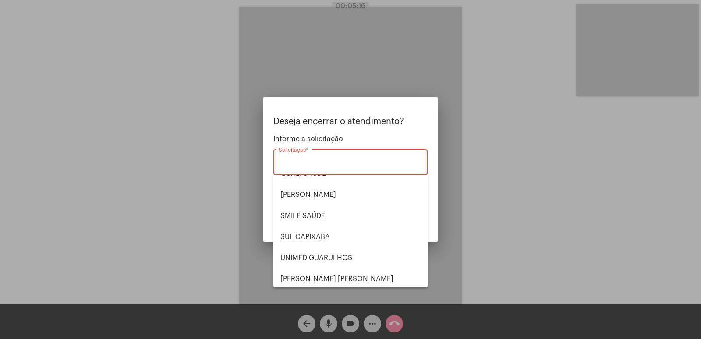
scroll to position [182, 0]
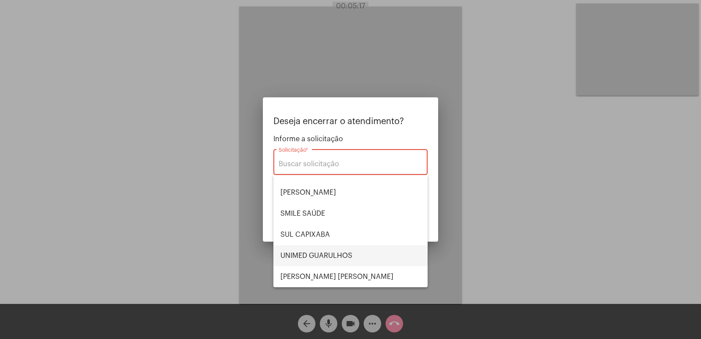
click at [323, 253] on span "UNIMED GUARULHOS" at bounding box center [350, 255] width 140 height 21
type input "UNIMED GUARULHOS"
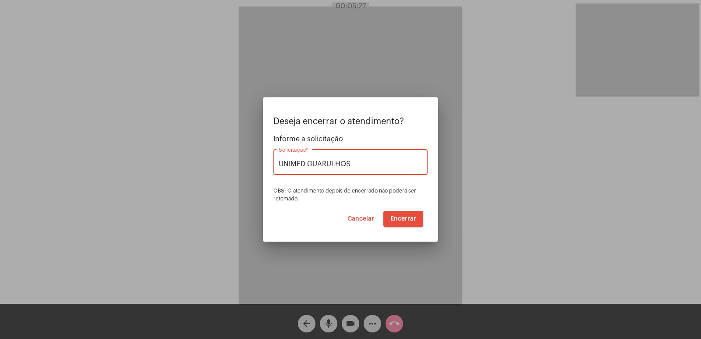
click at [364, 222] on button "Cancelar" at bounding box center [360, 219] width 41 height 16
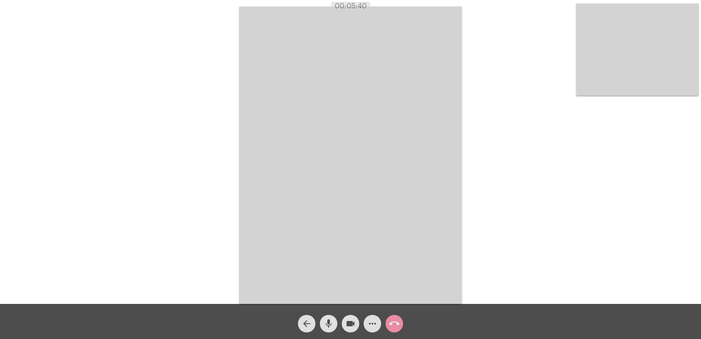
click at [394, 322] on mat-icon "call_end" at bounding box center [394, 323] width 11 height 11
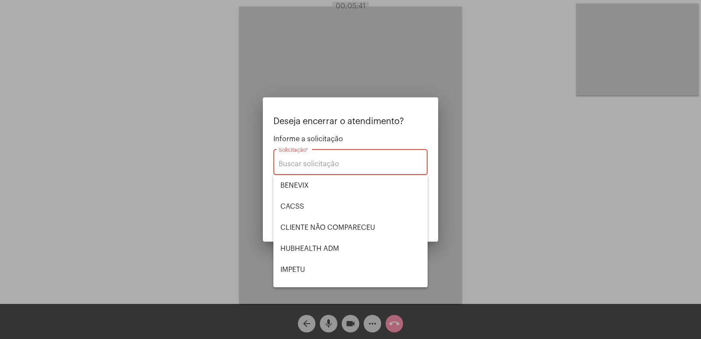
click at [179, 257] on div at bounding box center [350, 169] width 701 height 339
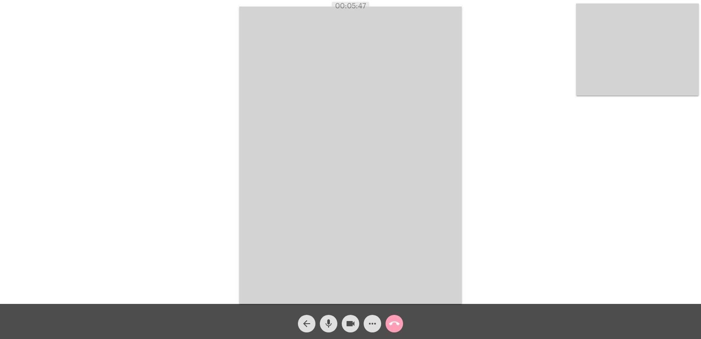
click at [395, 322] on mat-icon "call_end" at bounding box center [394, 323] width 11 height 11
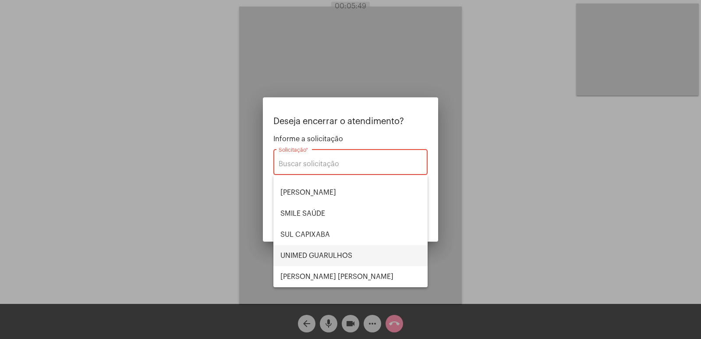
click at [322, 257] on span "UNIMED GUARULHOS" at bounding box center [350, 255] width 140 height 21
type input "UNIMED GUARULHOS"
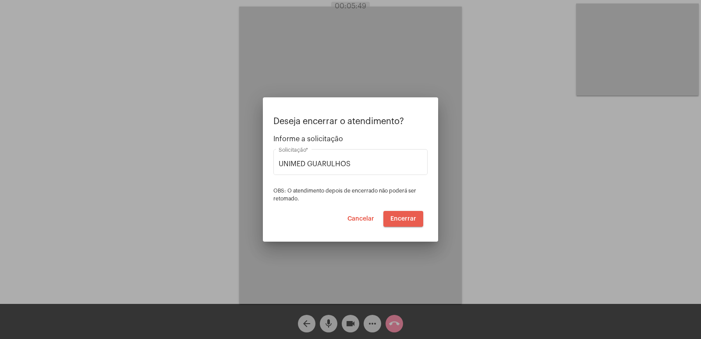
click at [411, 224] on button "Encerrar" at bounding box center [403, 219] width 40 height 16
click at [399, 217] on span "Encerrar" at bounding box center [403, 218] width 26 height 6
